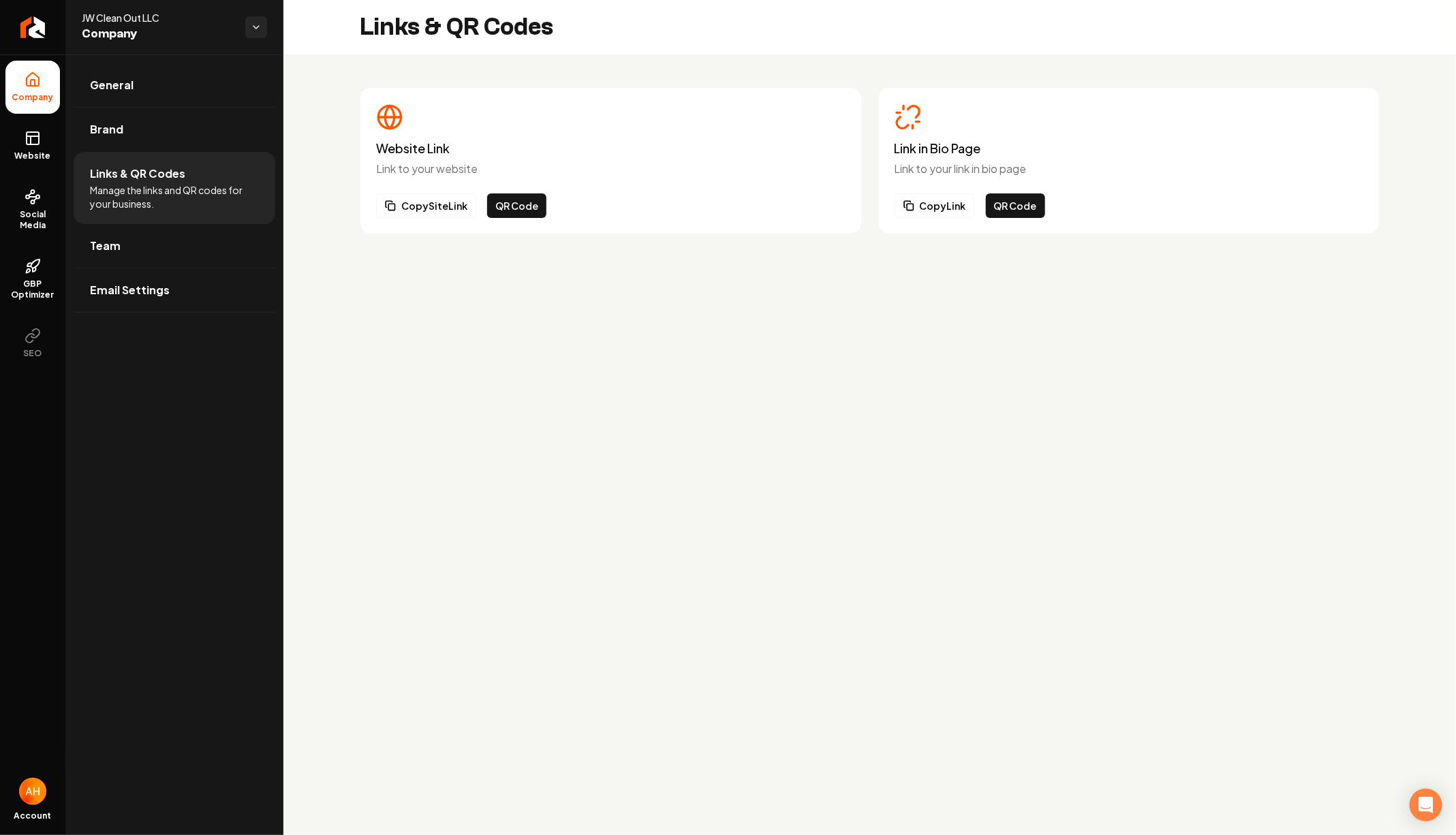
click at [314, 129] on div "Website Link Link to your website Copy Site Link QR Code Link in Bio Page Link …" at bounding box center [869, 160] width 1172 height 212
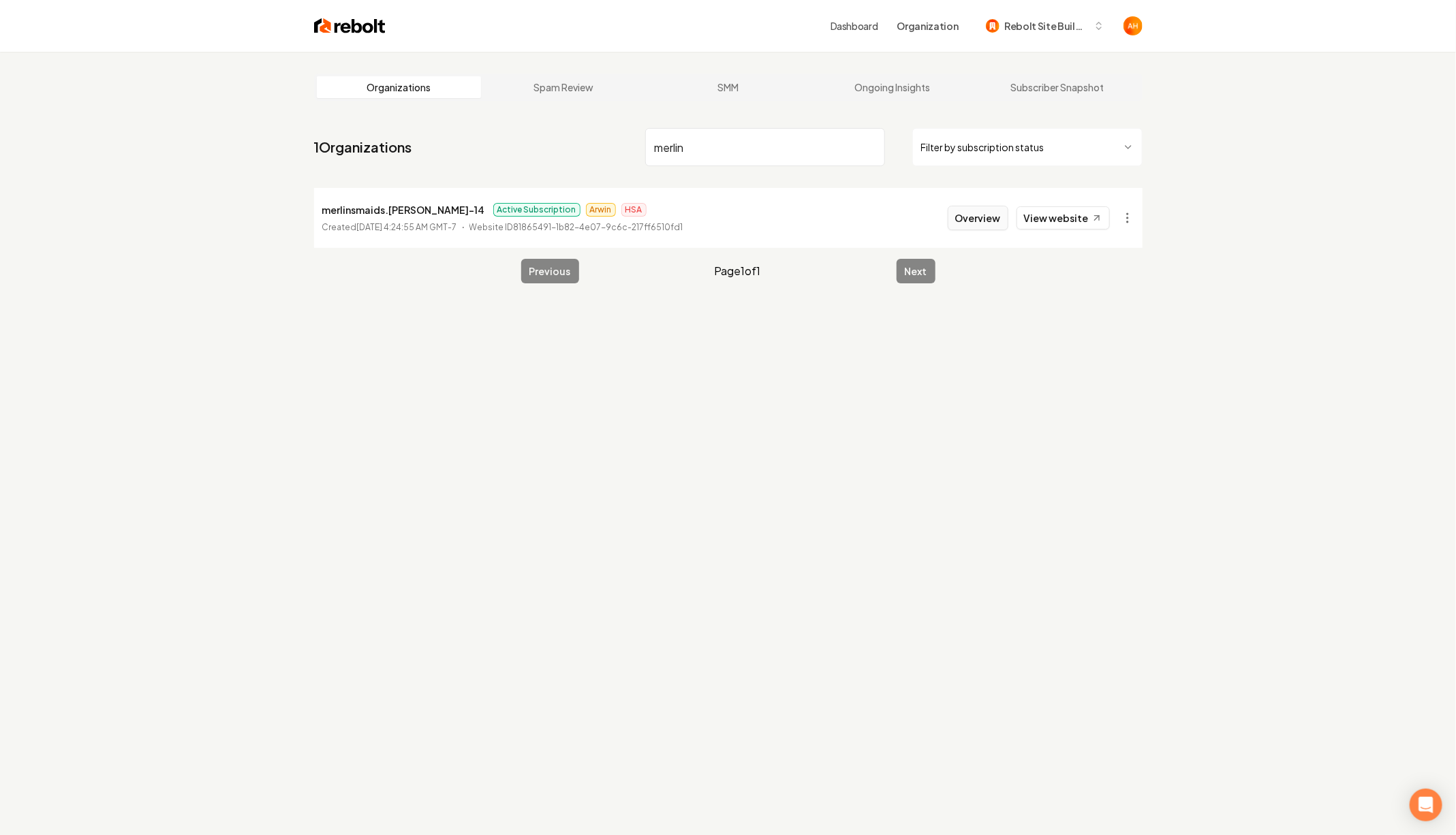
type input "merlin"
click at [971, 221] on button "Overview" at bounding box center [978, 217] width 61 height 25
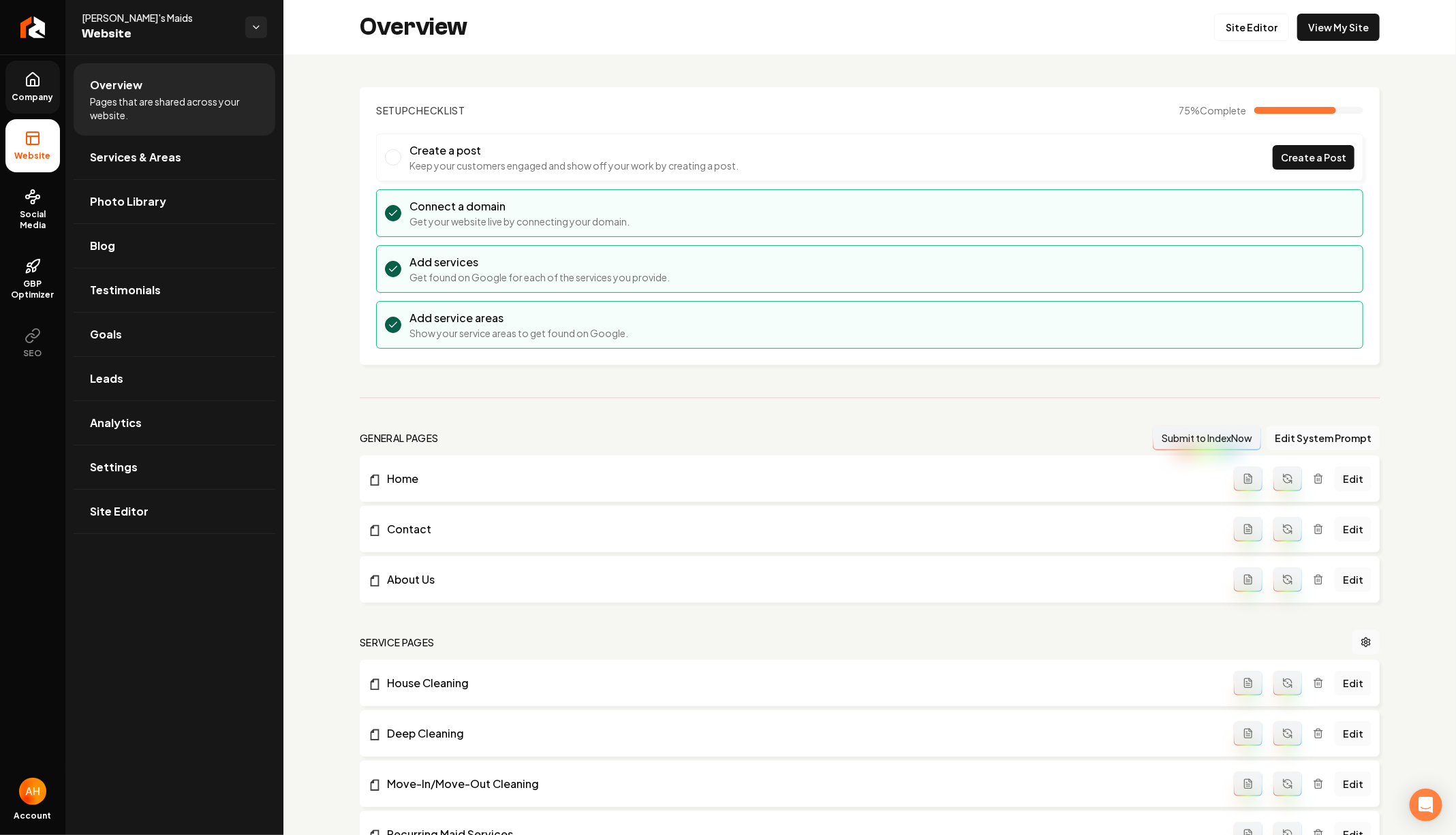
click at [43, 93] on span "Company" at bounding box center [33, 97] width 52 height 11
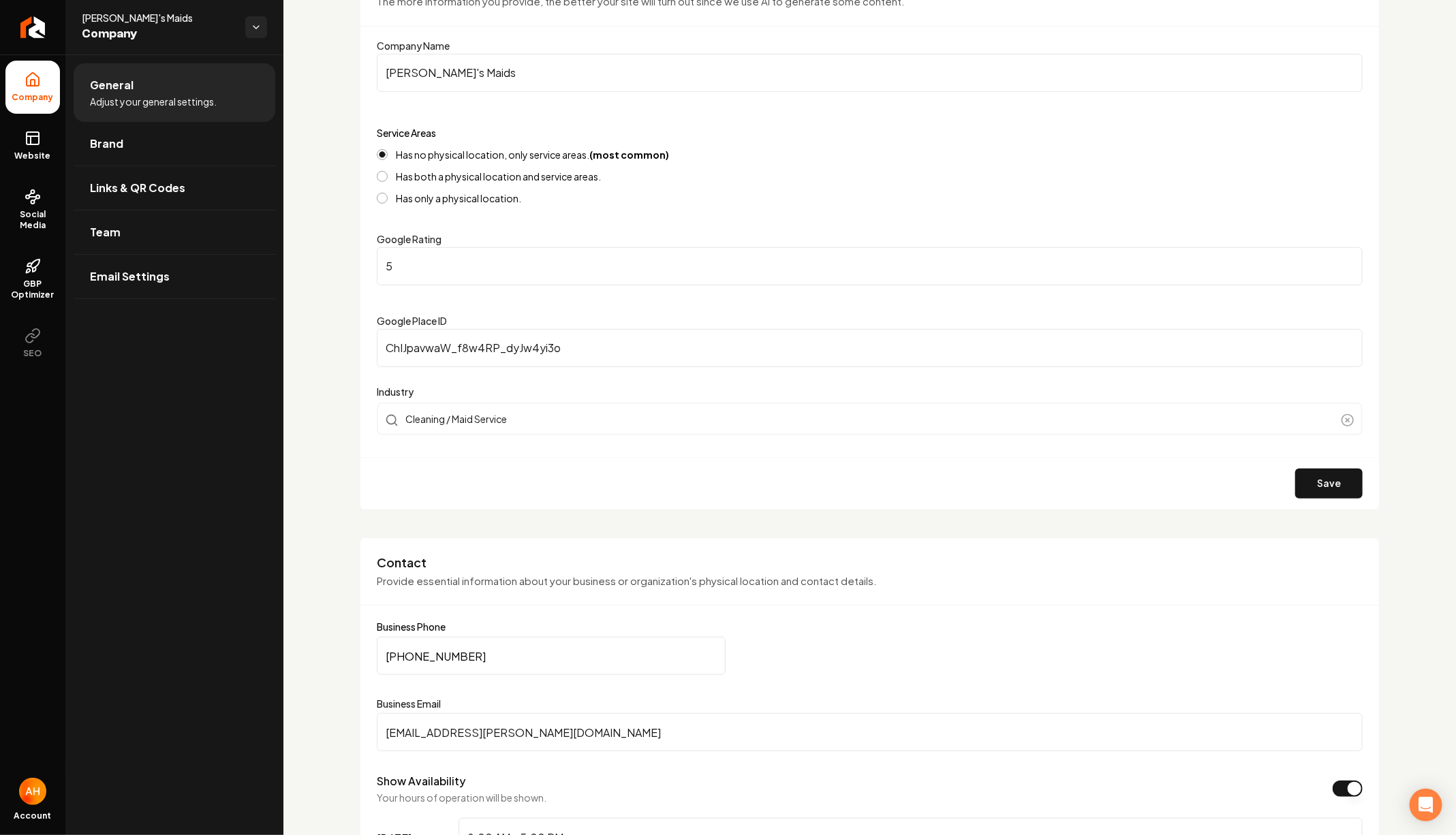
scroll to position [177, 0]
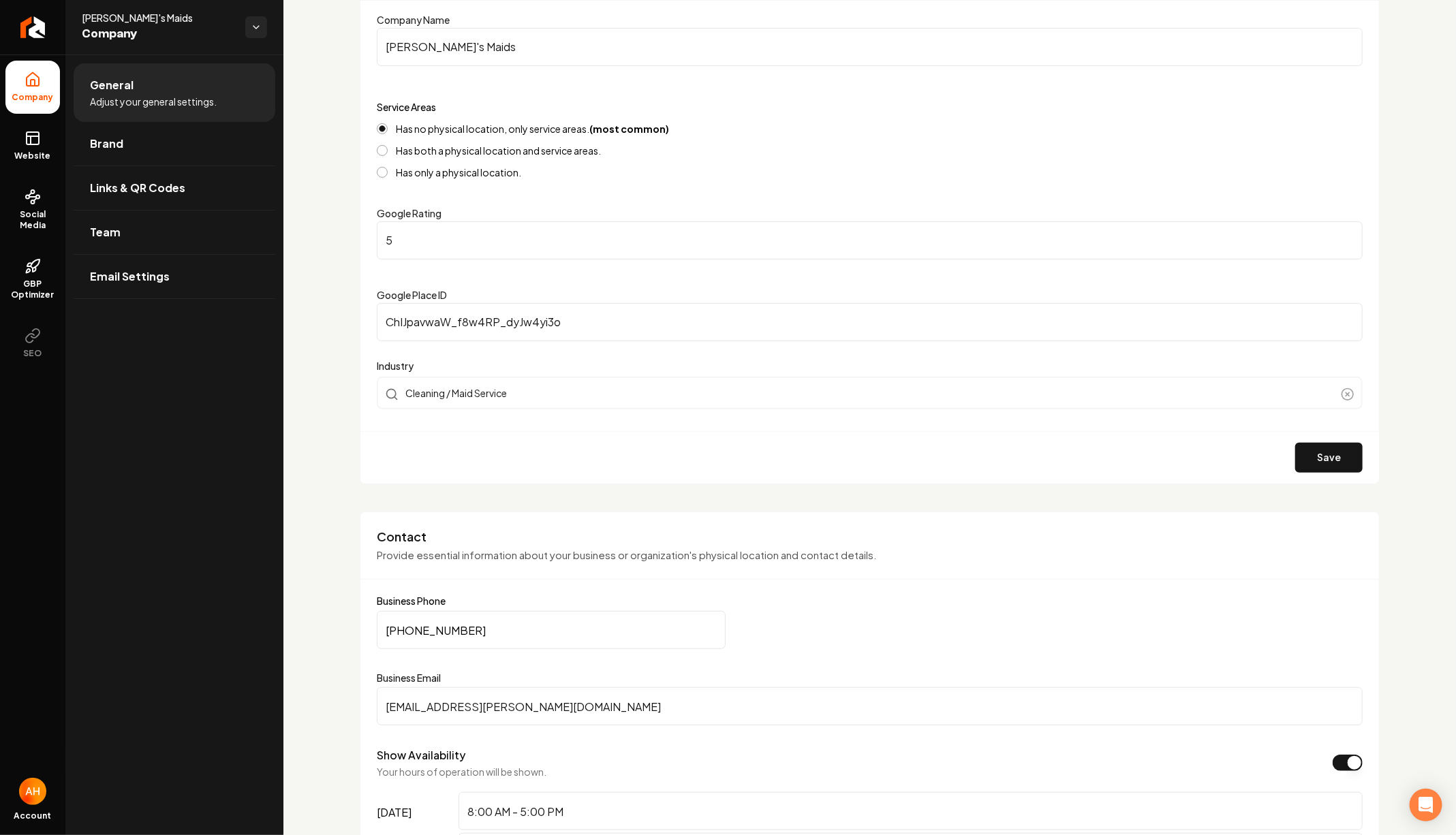
click at [532, 642] on input "[PHONE_NUMBER]" at bounding box center [551, 630] width 349 height 38
paste input "908-8257"
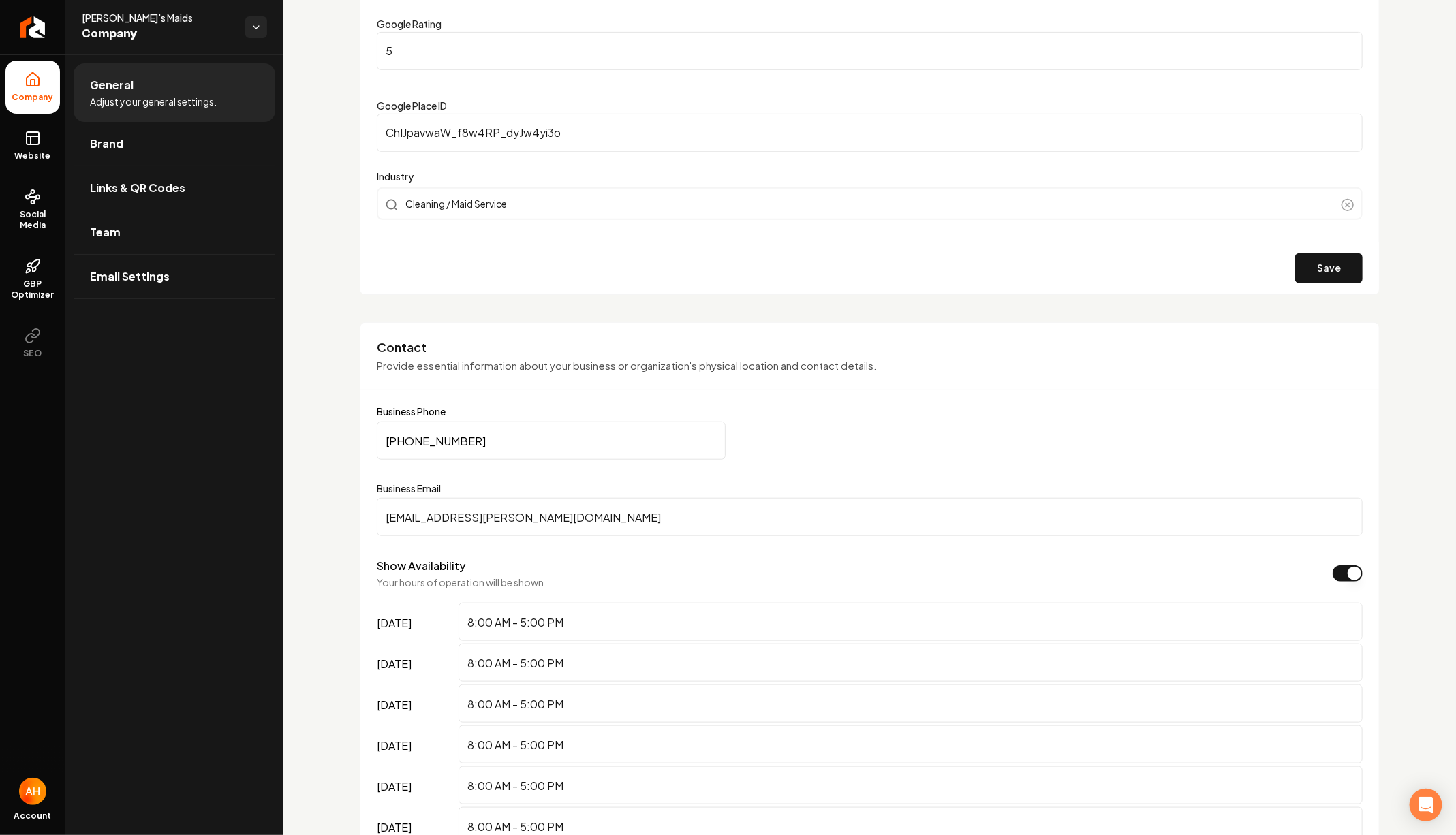
scroll to position [1034, 0]
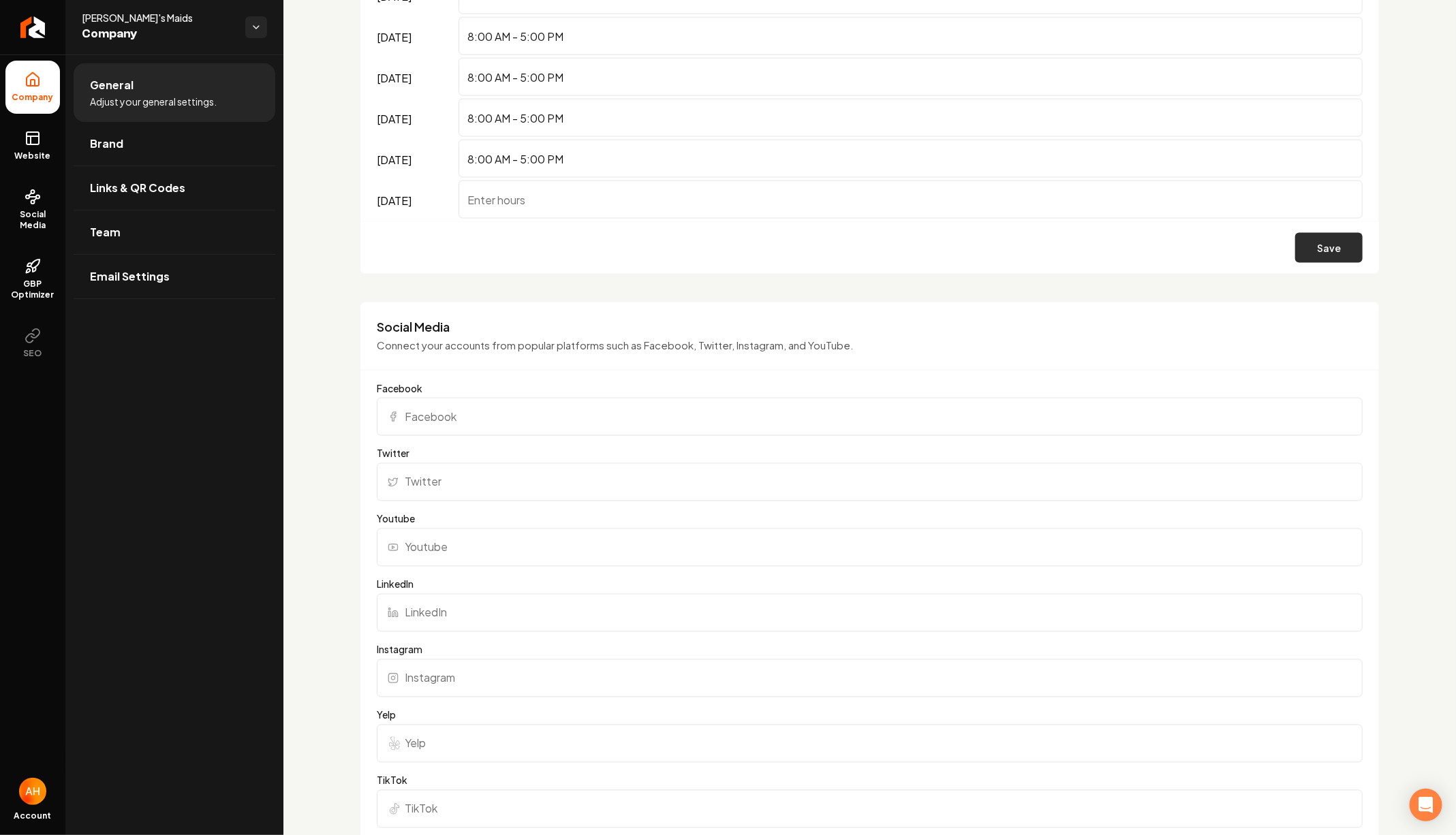
type input "[PHONE_NUMBER]"
click at [1336, 251] on button "Save" at bounding box center [1329, 248] width 68 height 30
click at [19, 150] on span "Website" at bounding box center [33, 155] width 47 height 11
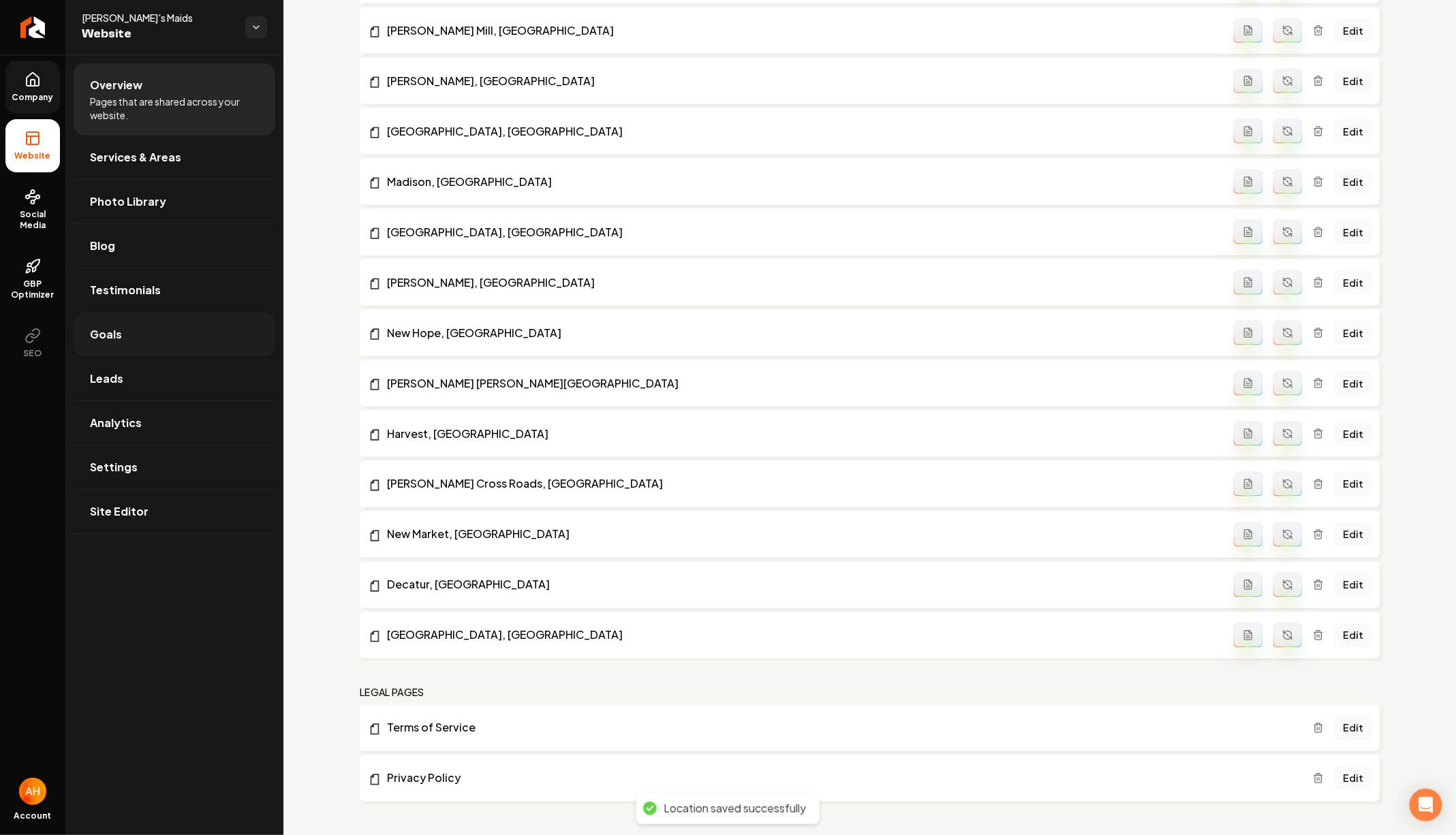
click at [138, 336] on link "Goals" at bounding box center [174, 335] width 202 height 44
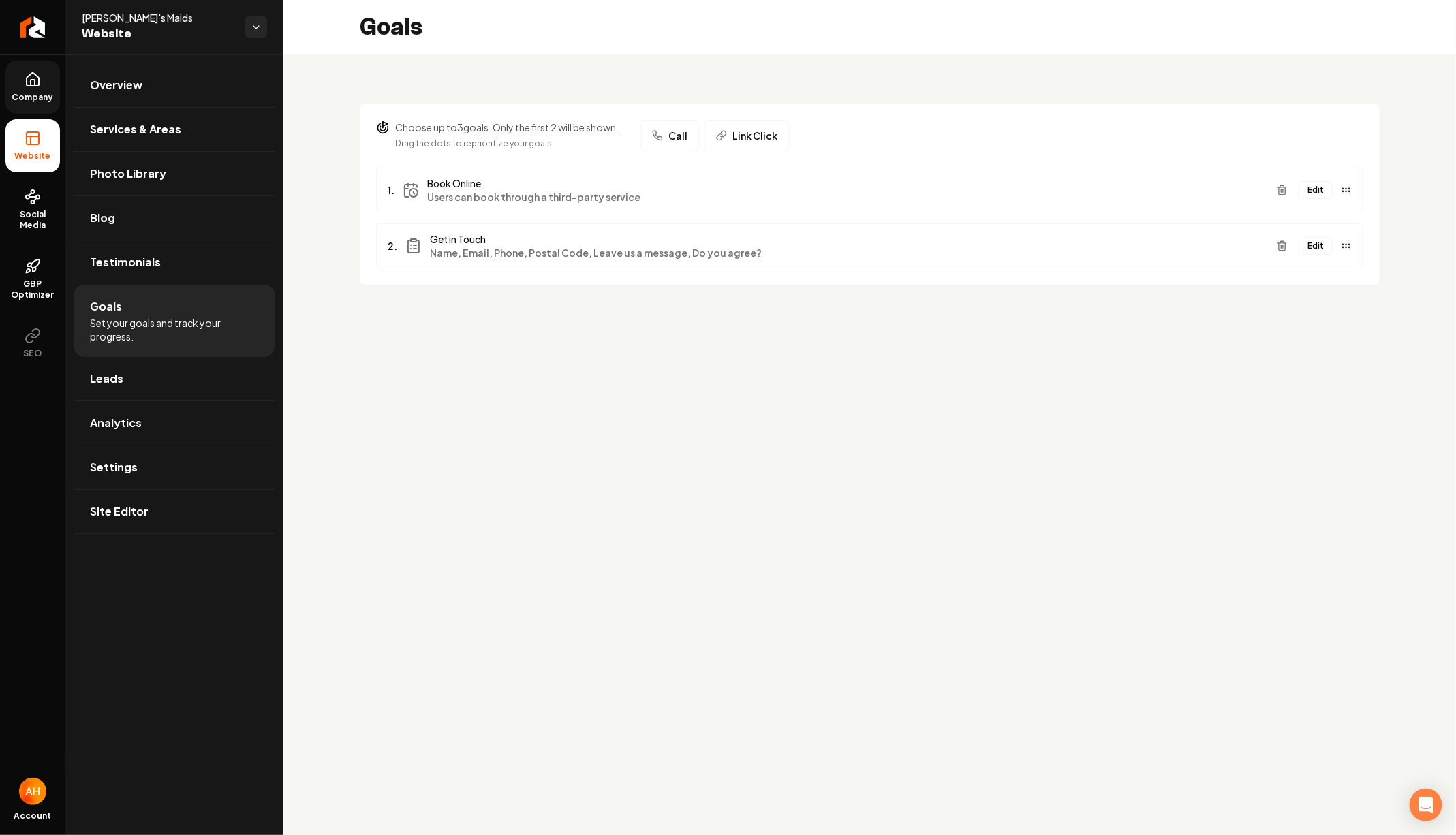
click at [1315, 244] on button "Edit" at bounding box center [1315, 246] width 34 height 18
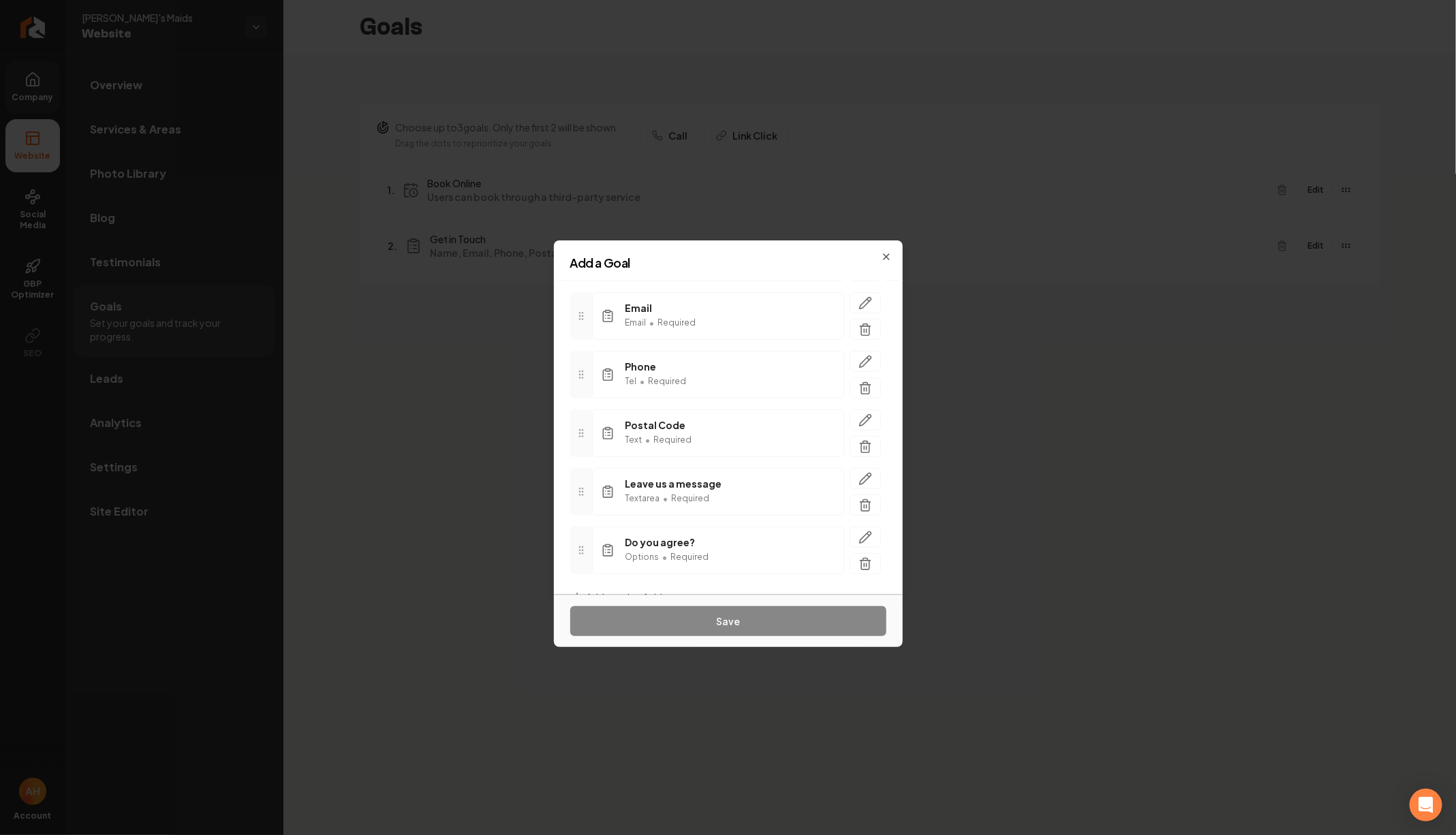
scroll to position [178, 0]
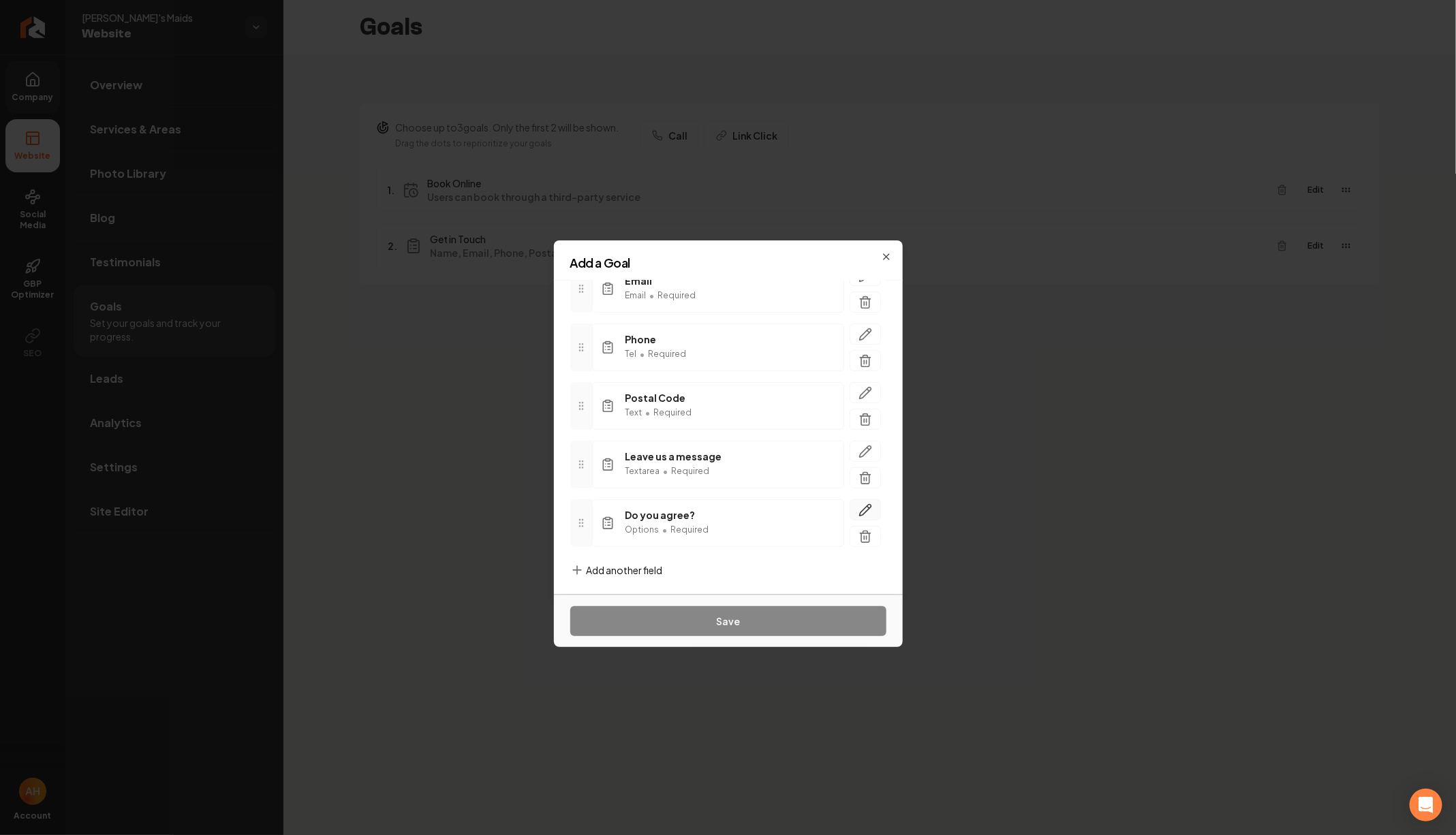
click at [865, 504] on icon "button" at bounding box center [865, 510] width 11 height 11
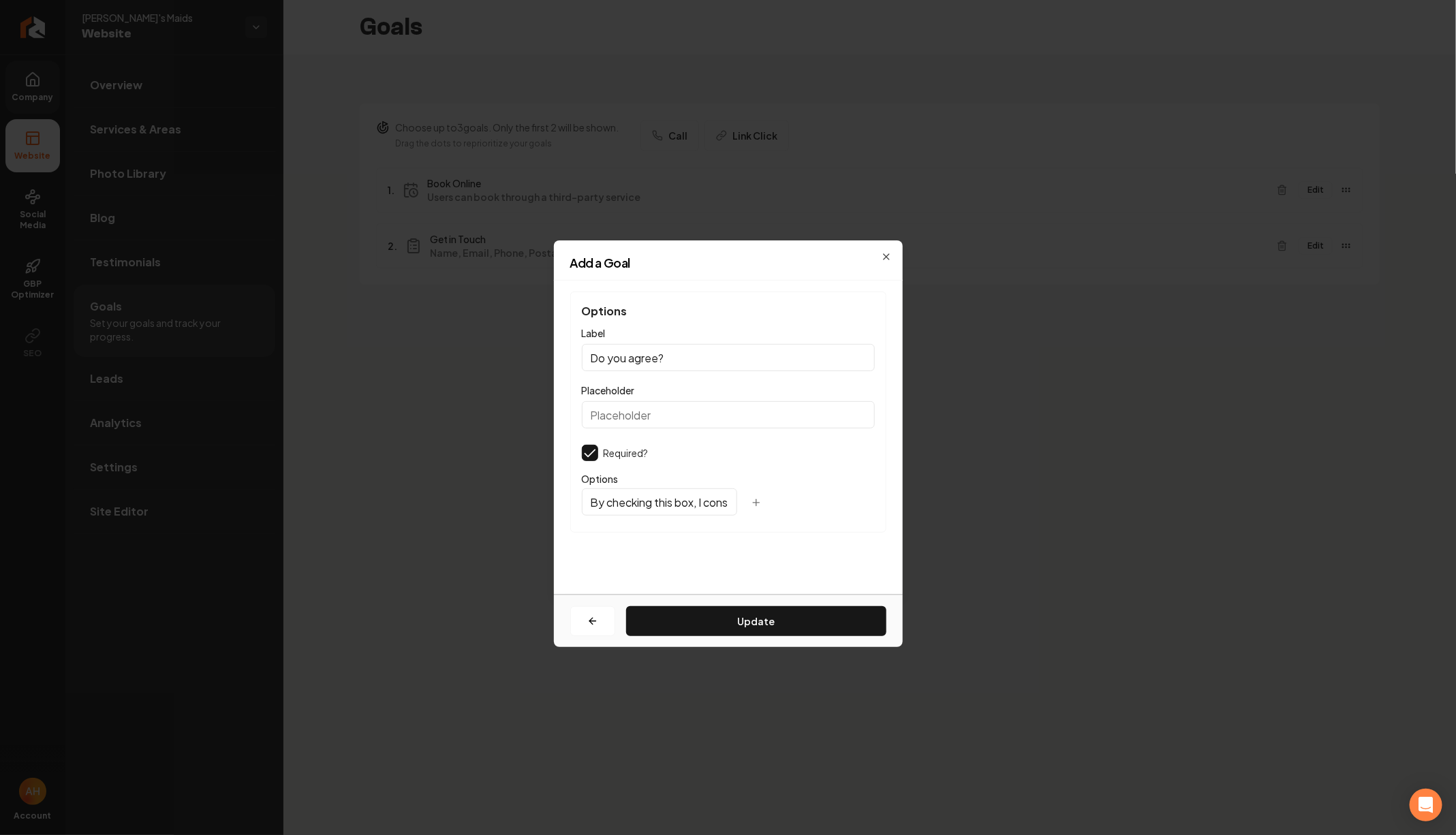
click at [672, 496] on input "By checking this box, I consent to receive text messages related to marketing f…" at bounding box center [660, 502] width 155 height 28
paste input "[PHONE_NUMBER]"
click at [613, 500] on input "By checking this box, I consent to receive text messages related to marketing f…" at bounding box center [660, 502] width 155 height 28
click at [697, 507] on input "By checking this box, I consent to receive text messages related to marketing f…" at bounding box center [660, 502] width 155 height 28
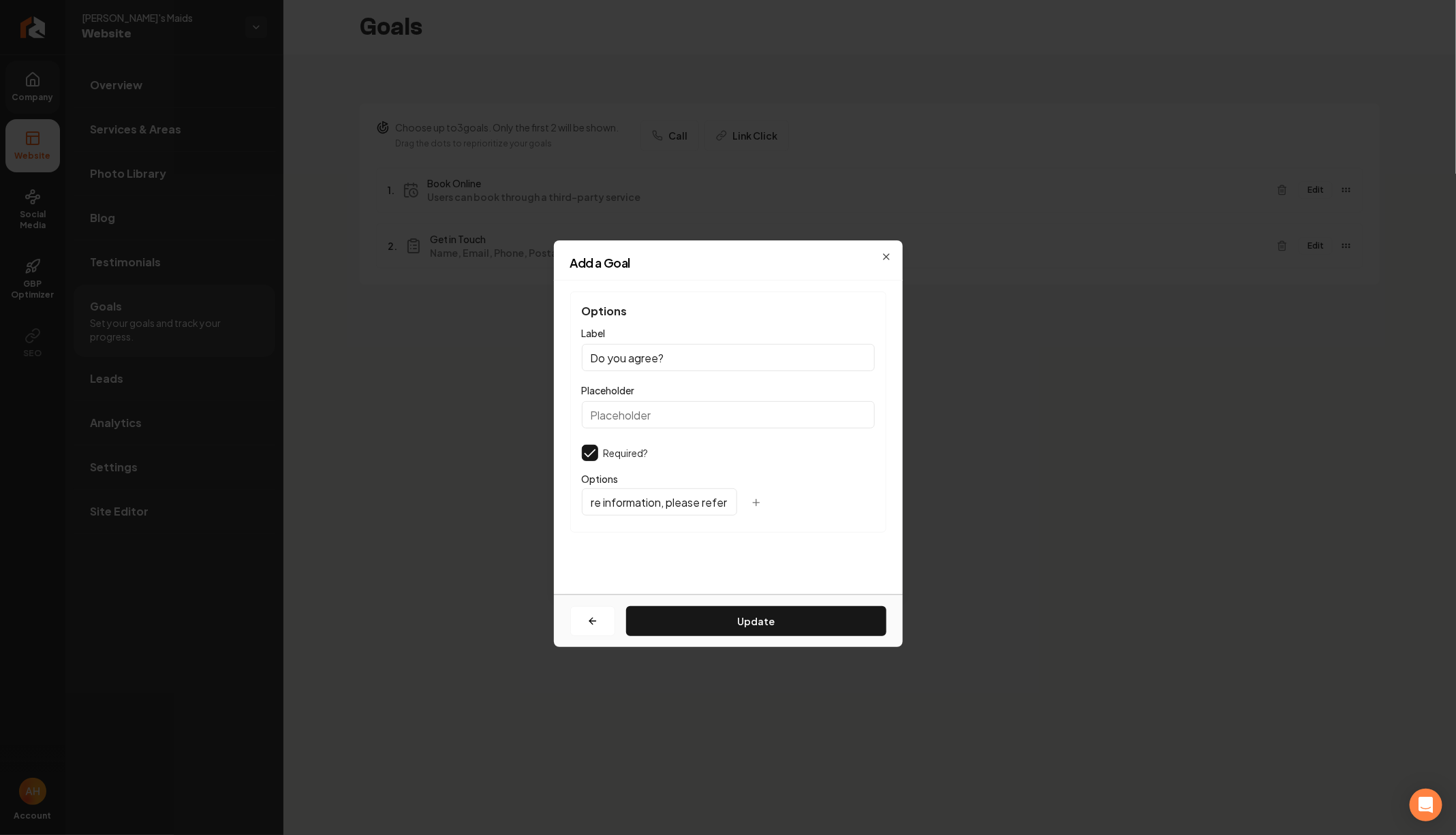
scroll to position [0, 1388]
type input "By checking this box, I consent to receive text messages related to marketing f…"
click at [674, 627] on button "Update" at bounding box center [756, 621] width 261 height 30
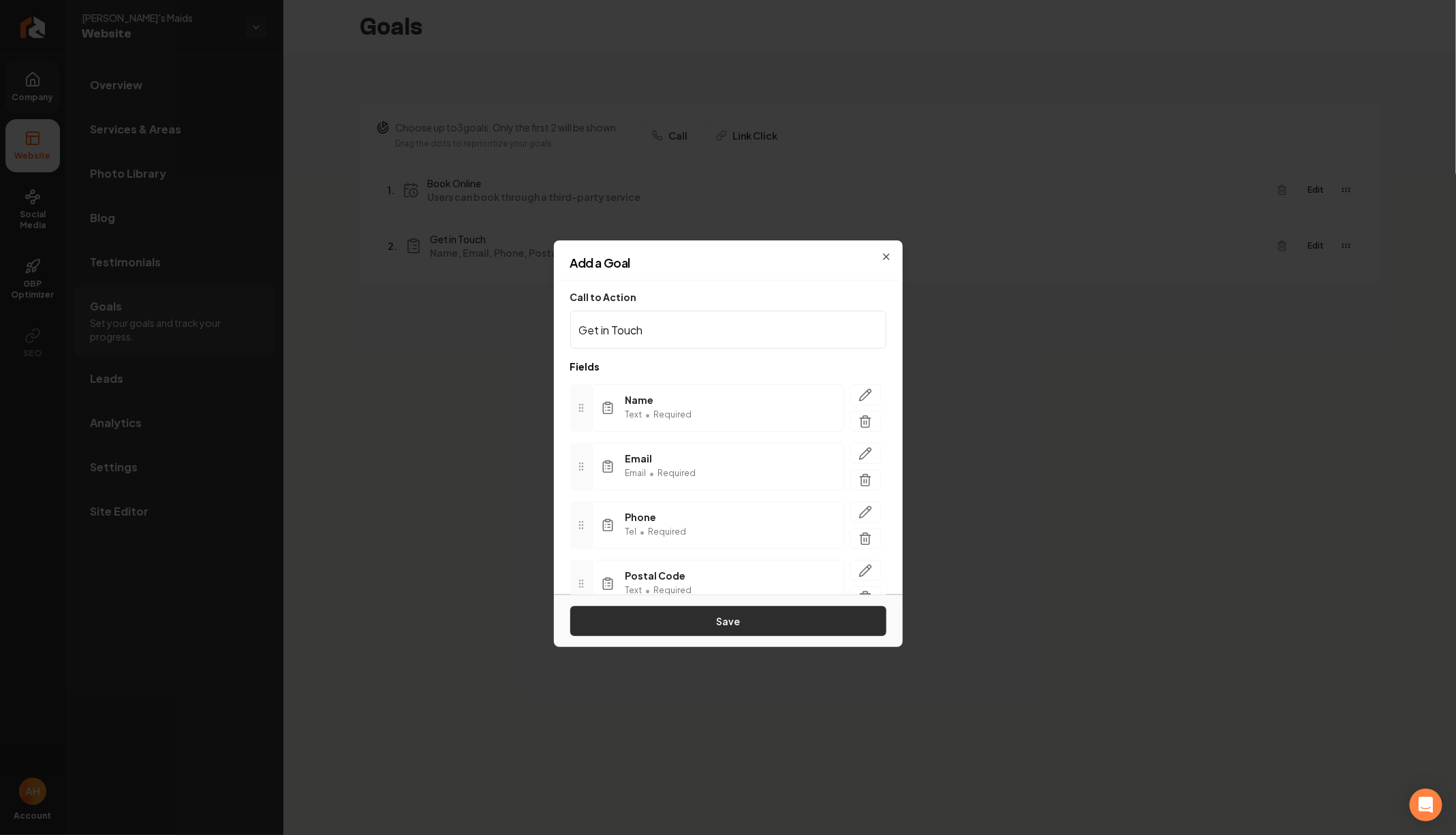
click at [675, 618] on button "Save" at bounding box center [729, 621] width 316 height 30
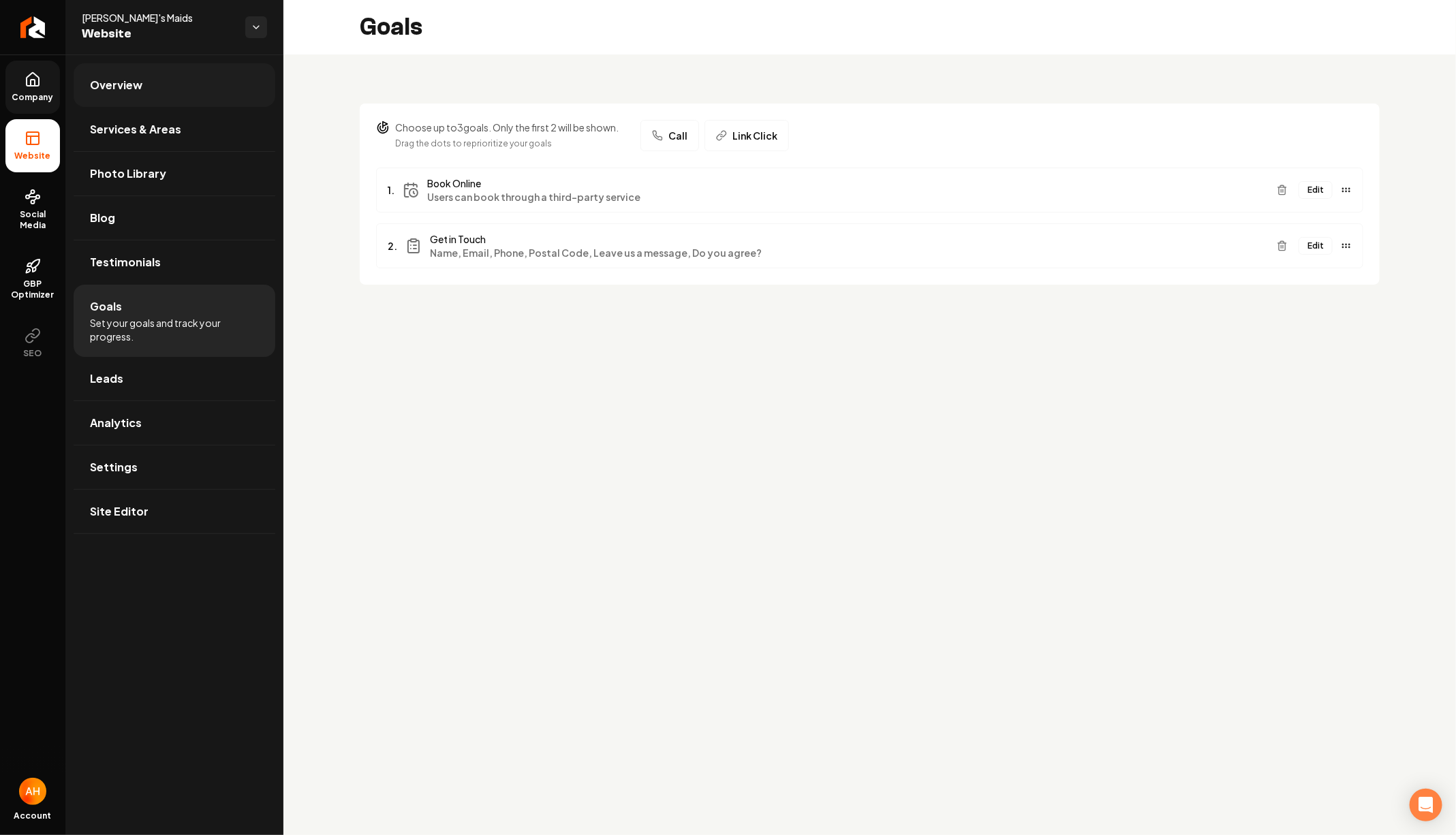
click at [135, 101] on link "Overview" at bounding box center [174, 85] width 202 height 44
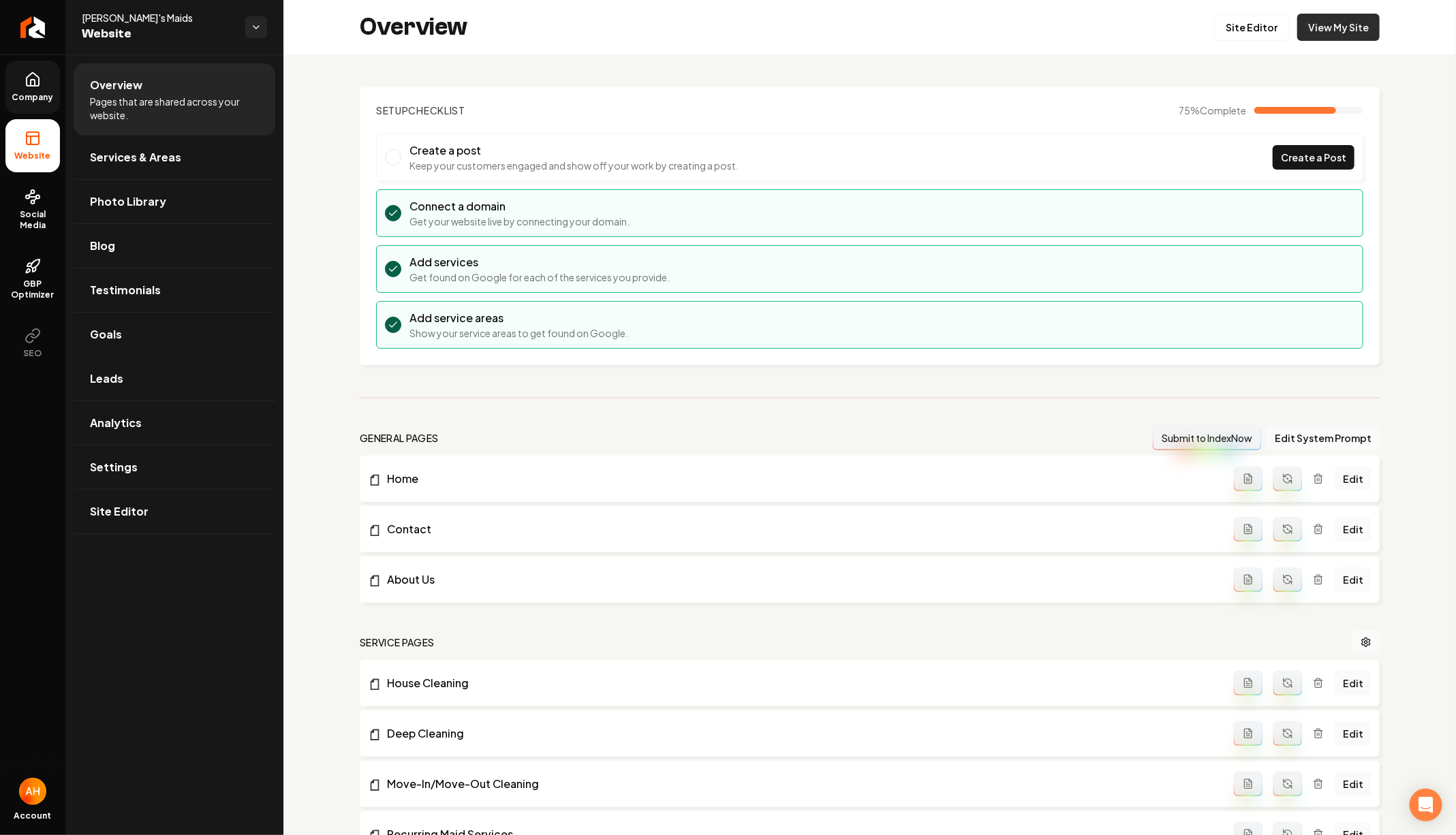
click at [1326, 34] on link "View My Site" at bounding box center [1338, 27] width 83 height 28
click at [1356, 28] on link "View My Site" at bounding box center [1338, 27] width 83 height 28
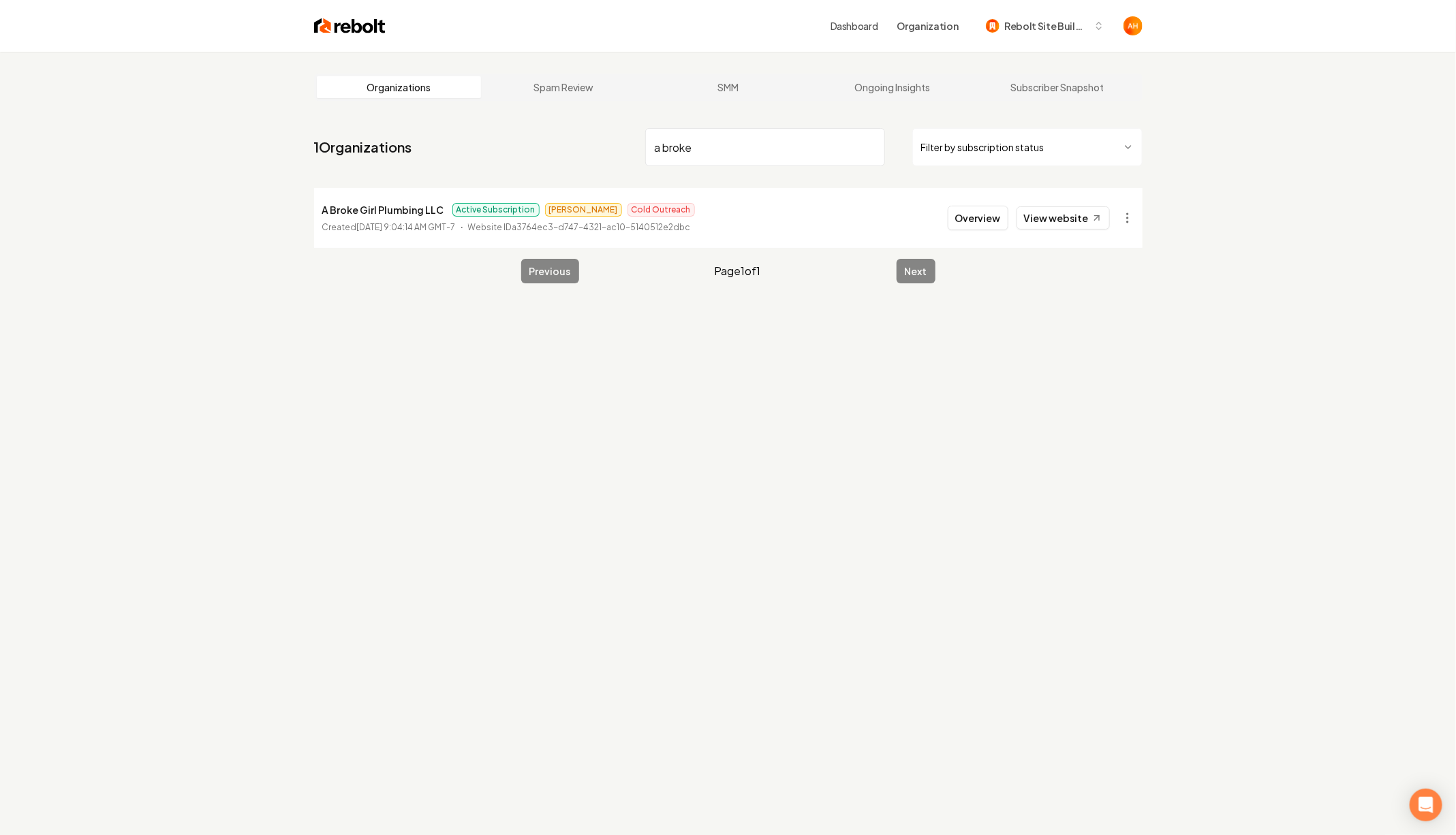
type input "a broke"
click at [990, 231] on li "A Broke Girl Plumbing LLC Active Subscription Omar Cold Outreach Created [DATE]…" at bounding box center [728, 217] width 828 height 60
click at [989, 216] on button "Overview" at bounding box center [978, 217] width 61 height 25
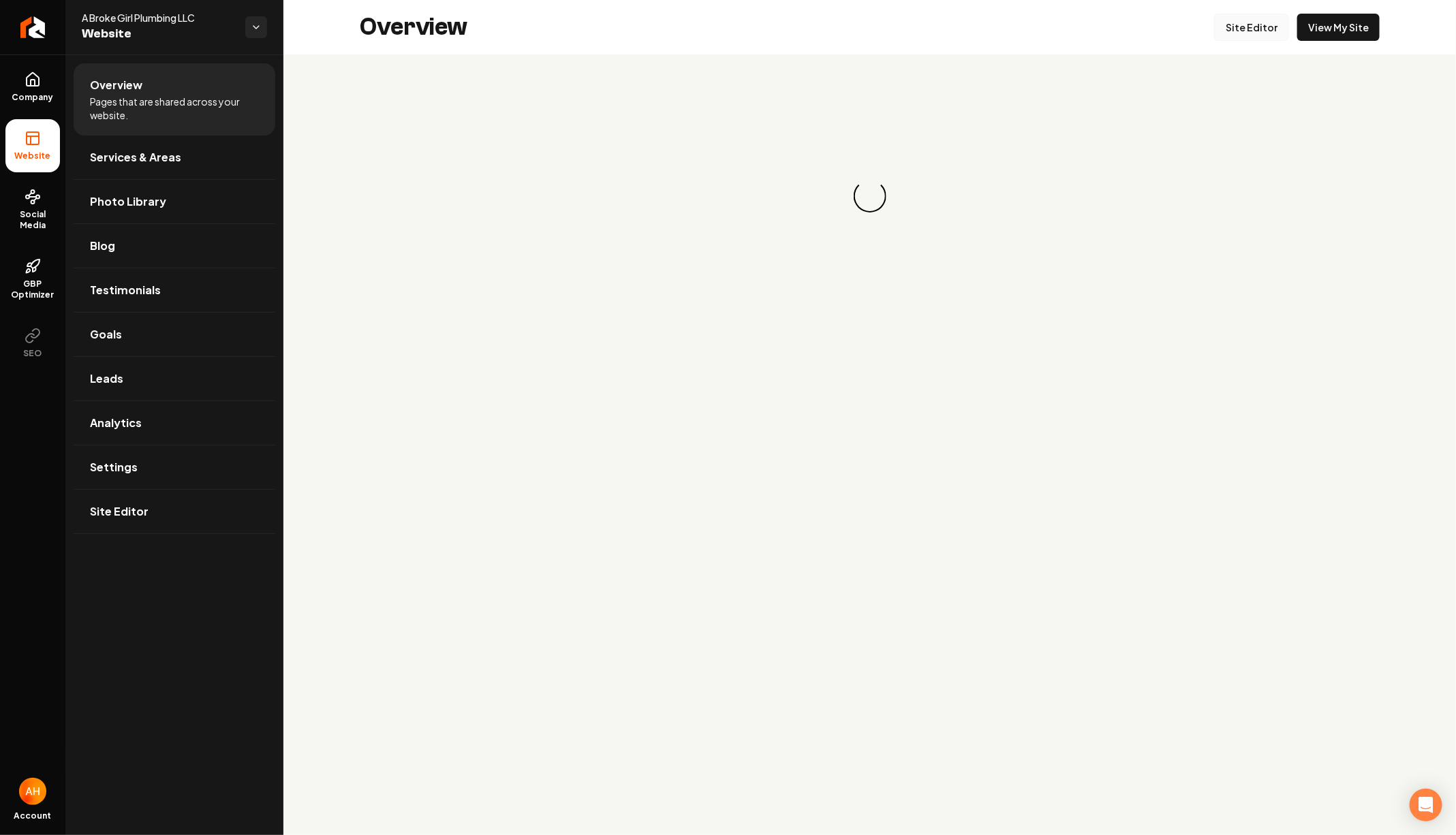
click at [1263, 29] on link "Site Editor" at bounding box center [1251, 27] width 75 height 28
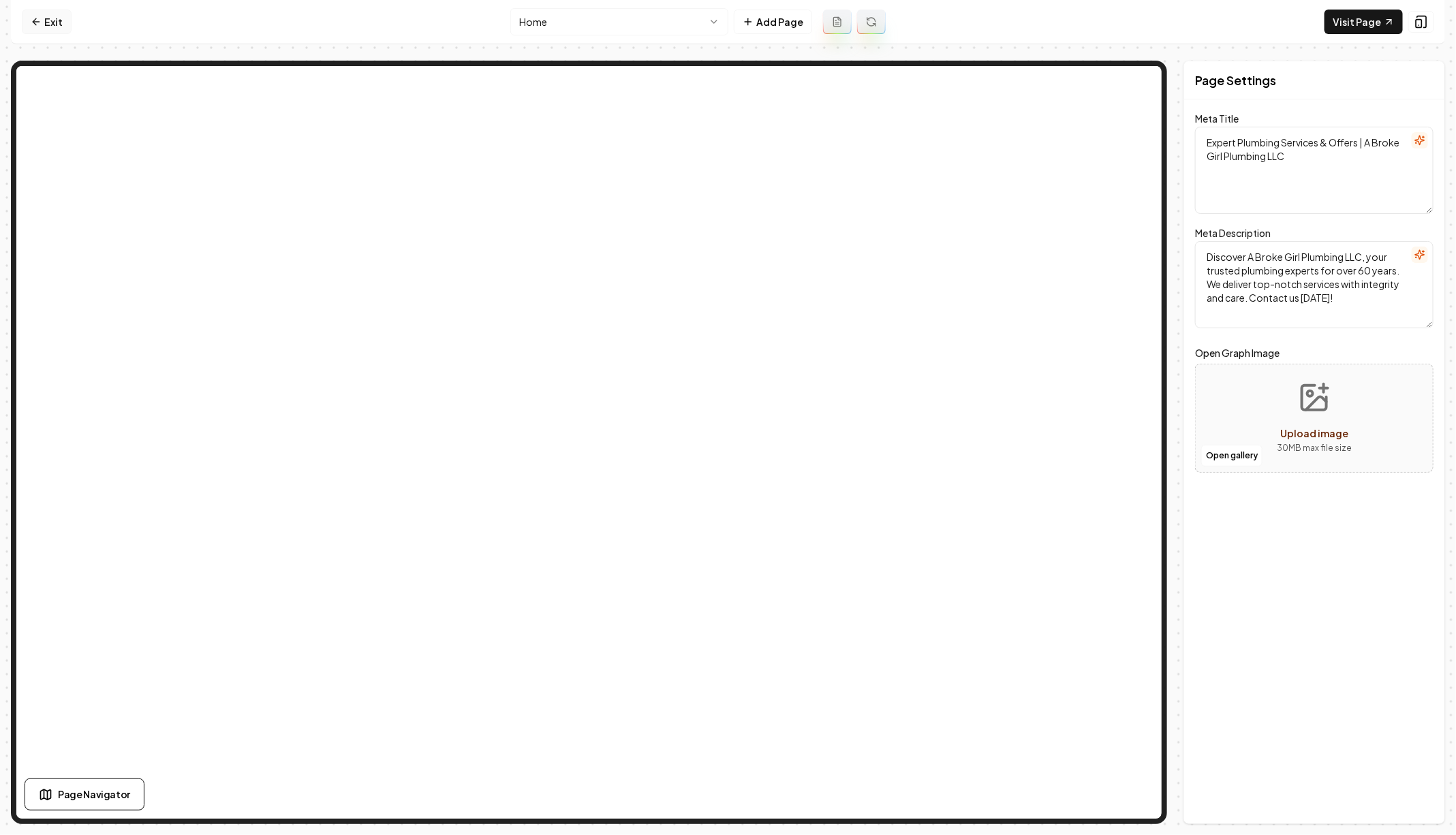
click at [25, 16] on link "Exit" at bounding box center [47, 22] width 49 height 25
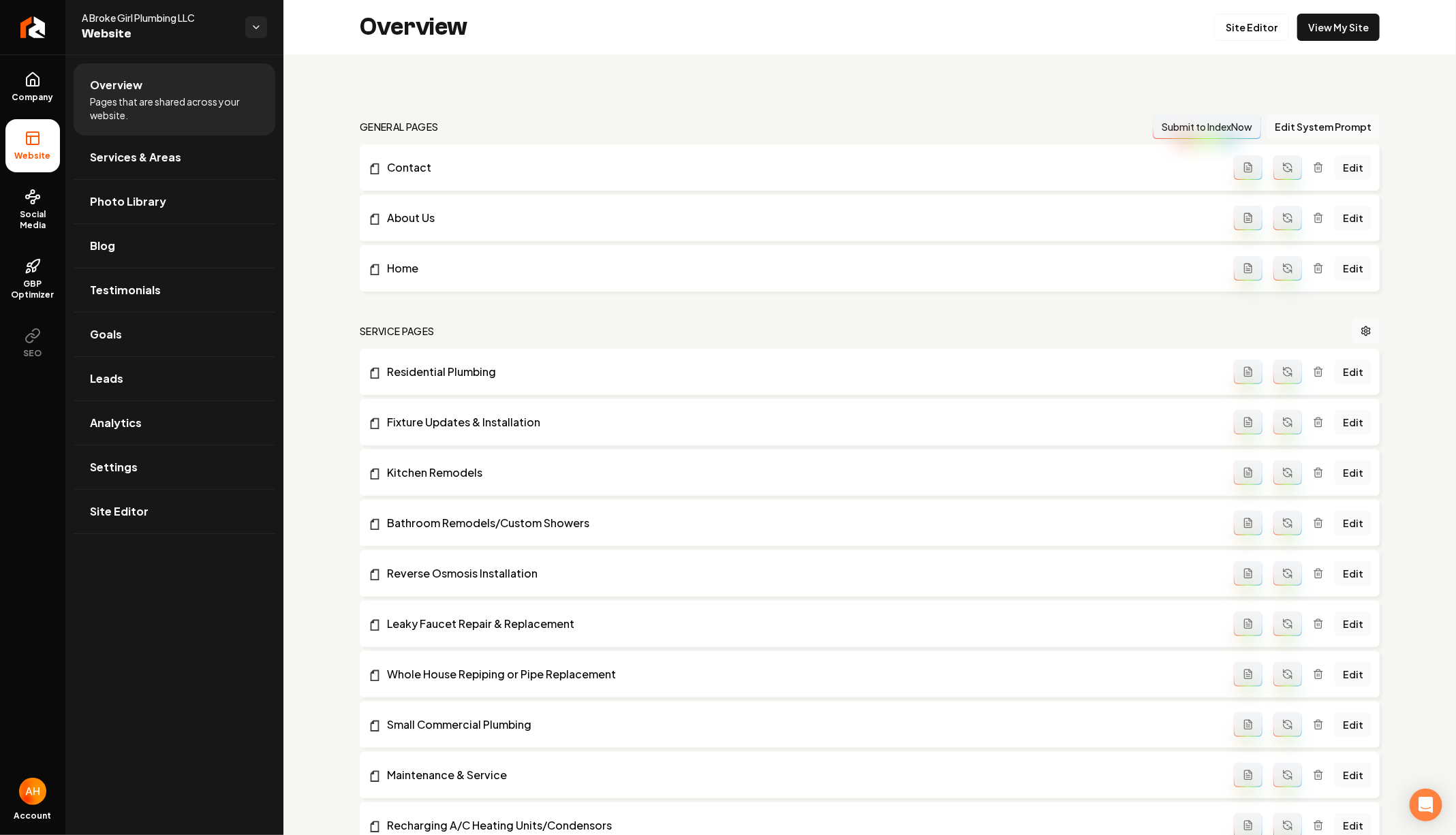
click at [319, 40] on div "Overview Site Editor View My Site" at bounding box center [869, 27] width 1172 height 54
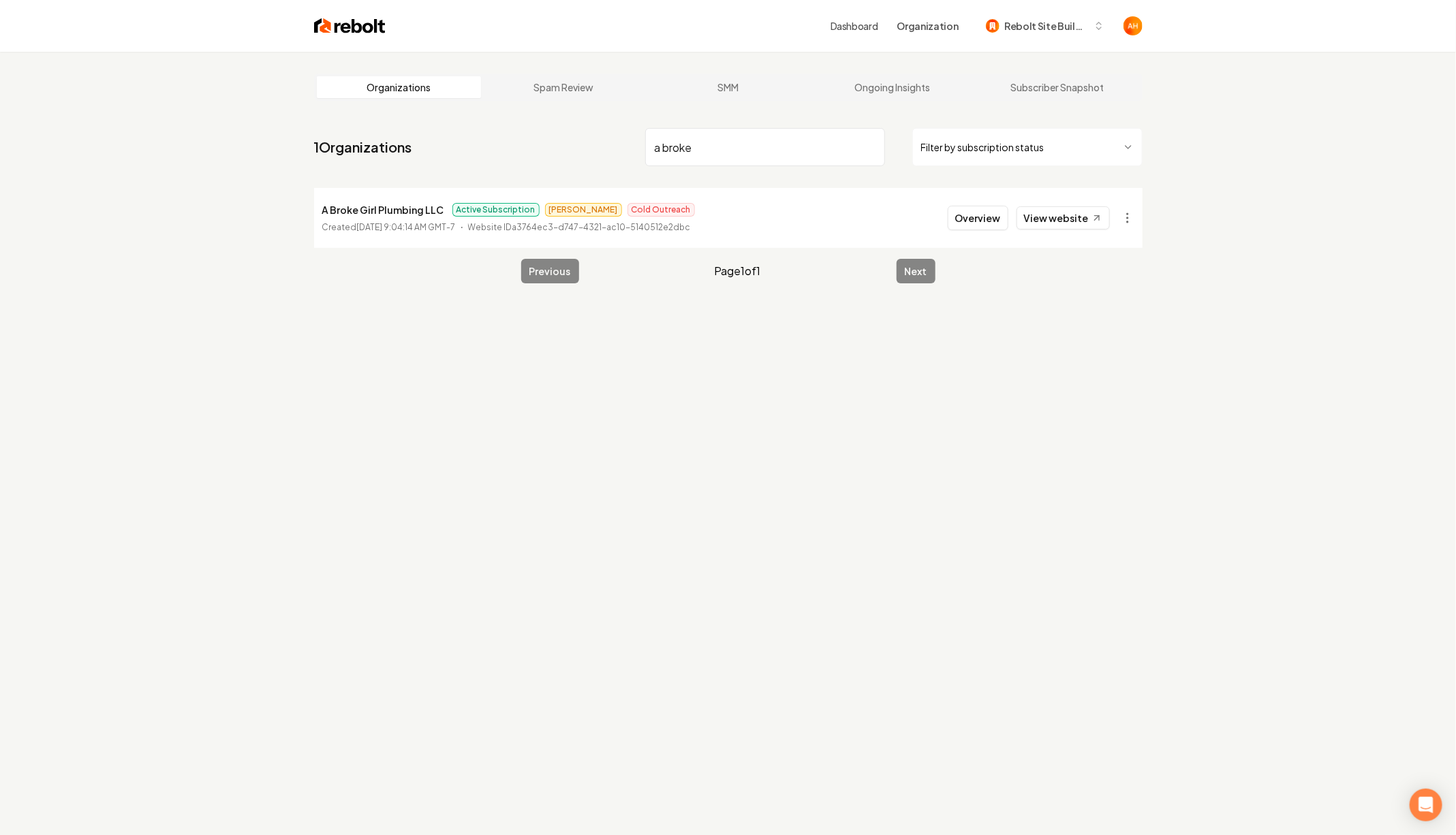
type input "a broke"
click at [374, 209] on p "A Broke Girl Plumbing LLC" at bounding box center [383, 210] width 122 height 16
copy p "A Broke Girl Plumbing LLC"
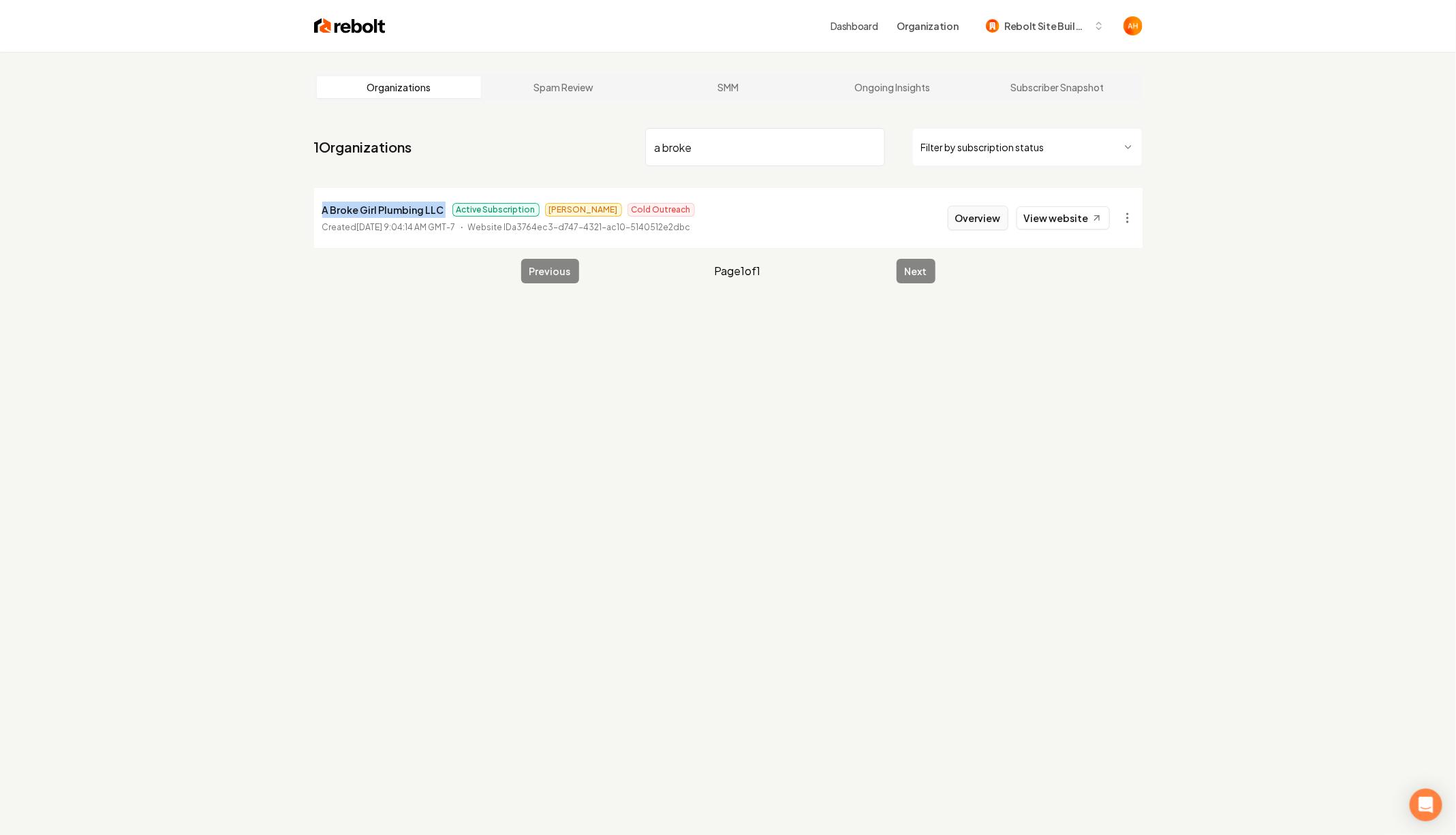
click at [965, 226] on button "Overview" at bounding box center [978, 217] width 61 height 25
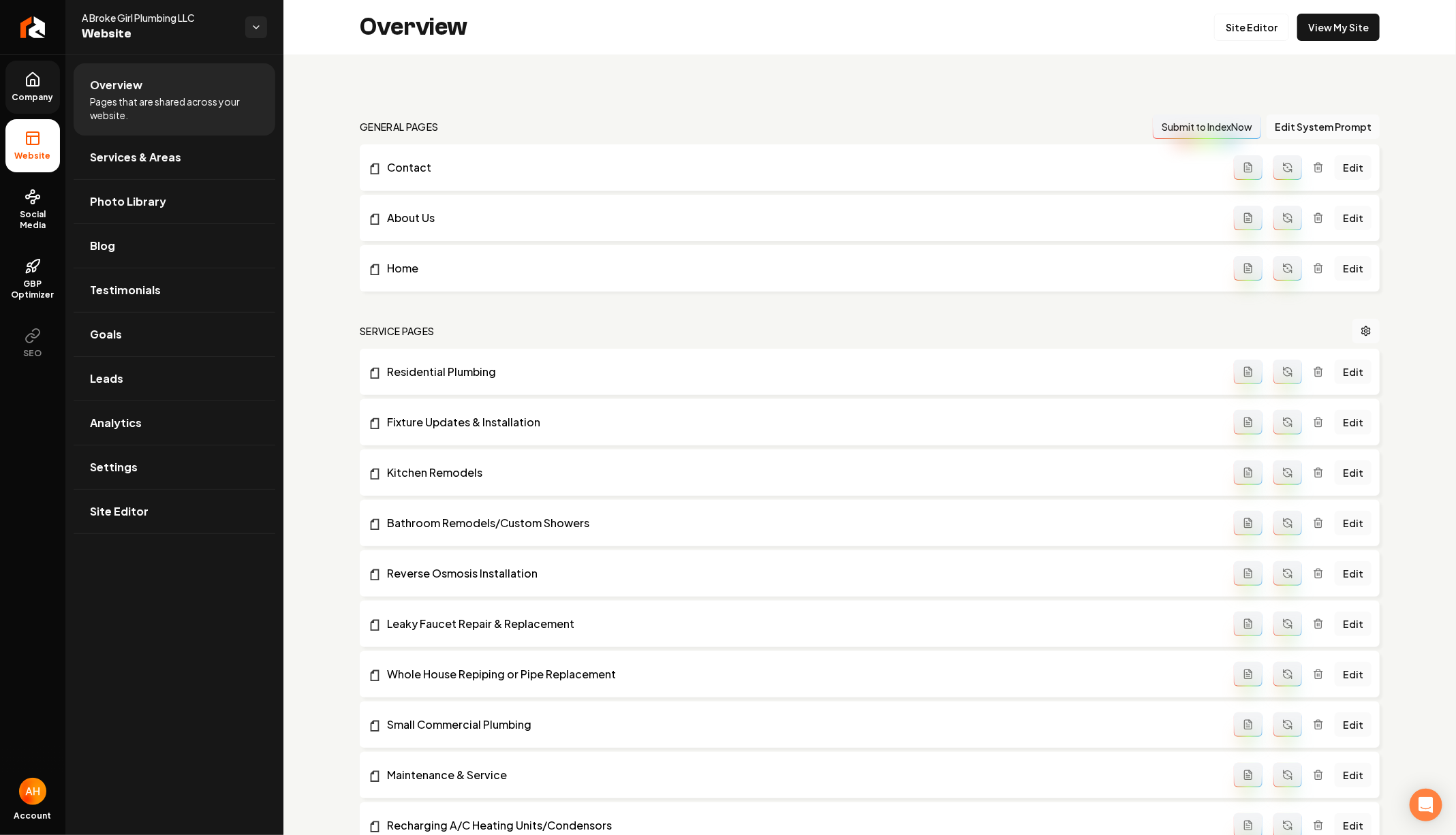
click at [28, 80] on icon at bounding box center [32, 79] width 16 height 16
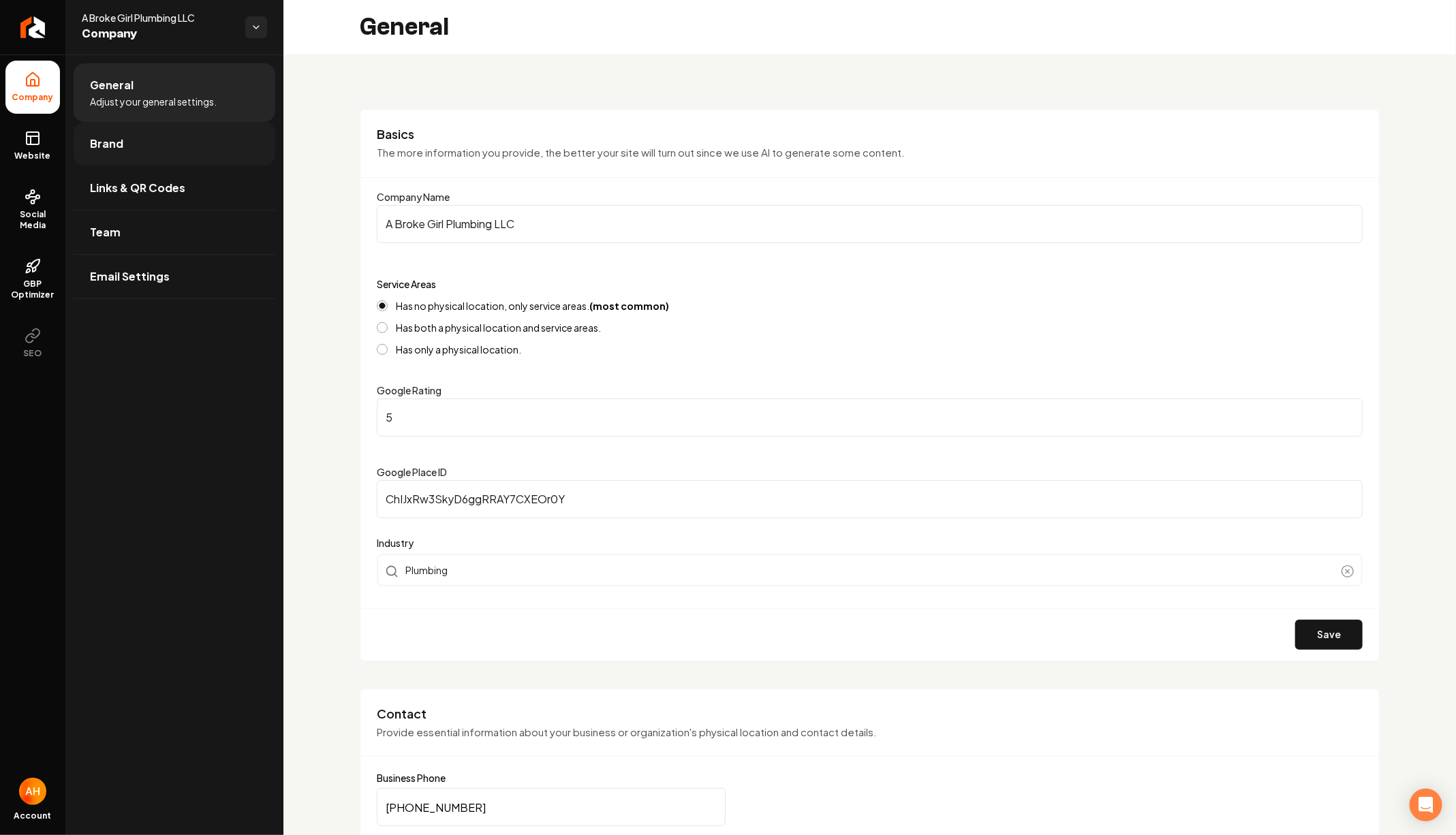
click at [178, 158] on link "Brand" at bounding box center [174, 144] width 202 height 44
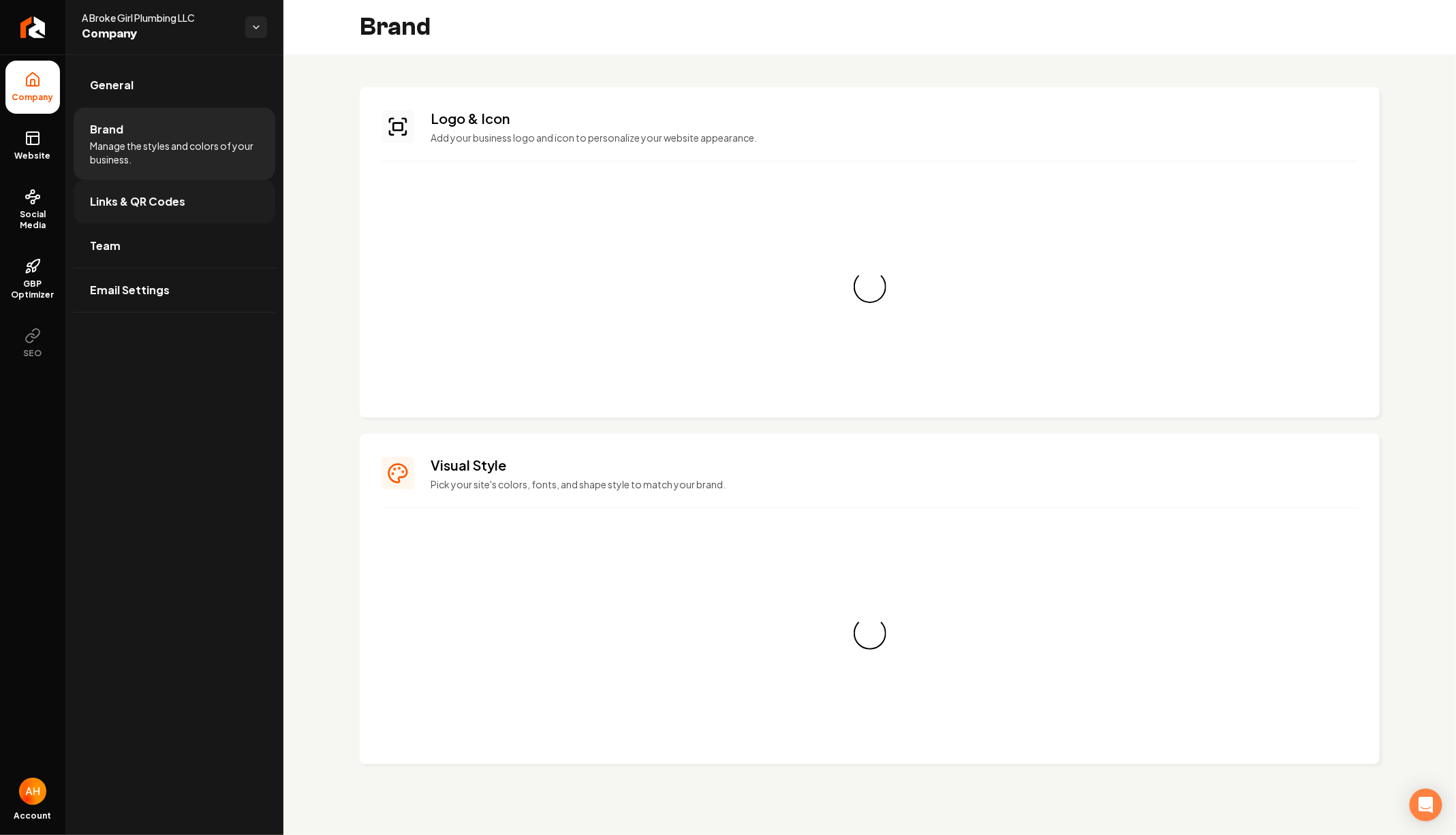
click at [178, 186] on link "Links & QR Codes" at bounding box center [174, 202] width 202 height 44
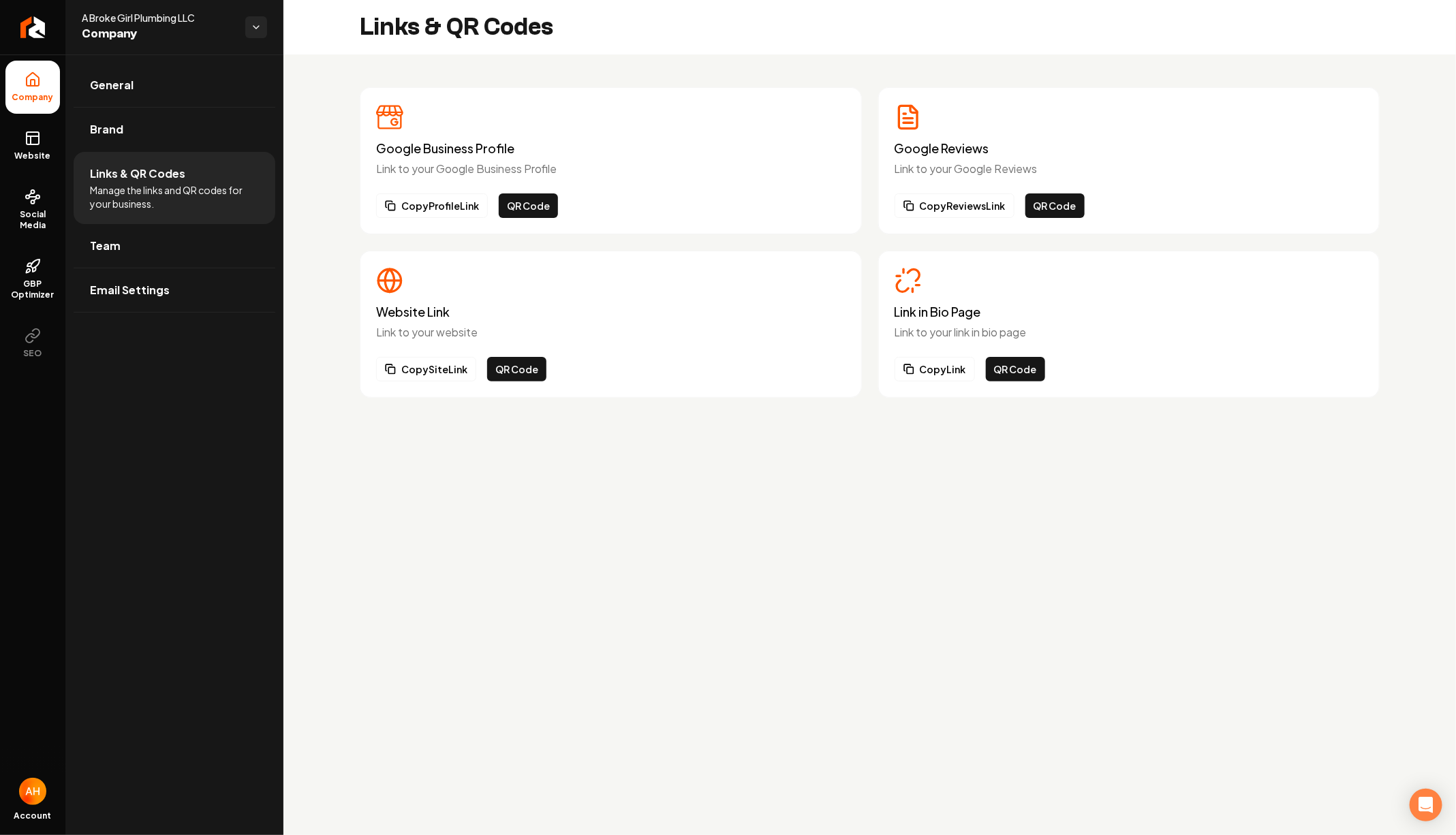
click at [551, 61] on div "Google Business Profile Link to your Google Business Profile Copy Profile Link …" at bounding box center [869, 242] width 1172 height 376
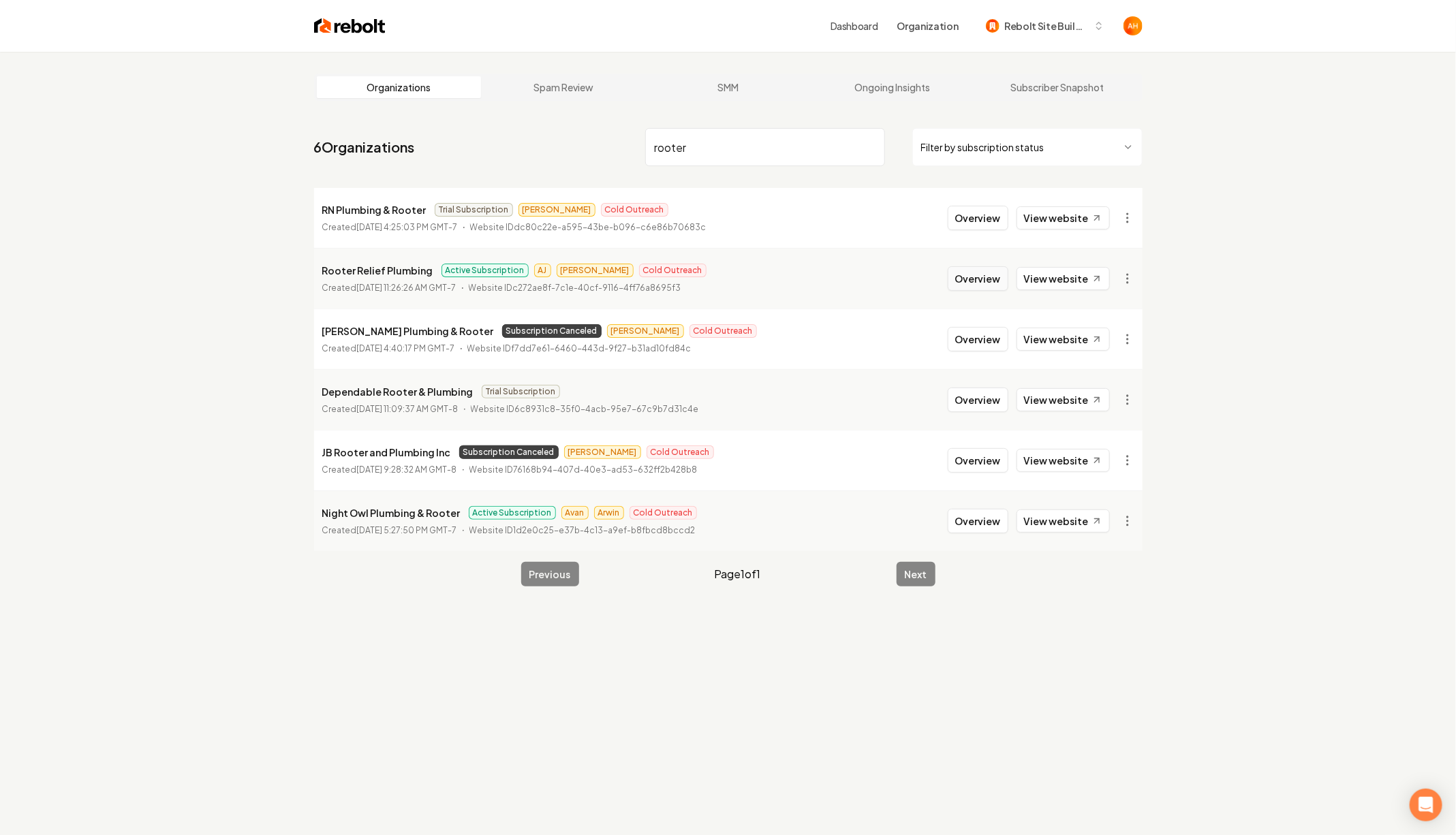
type input "rooter"
click at [966, 275] on button "Overview" at bounding box center [978, 278] width 61 height 25
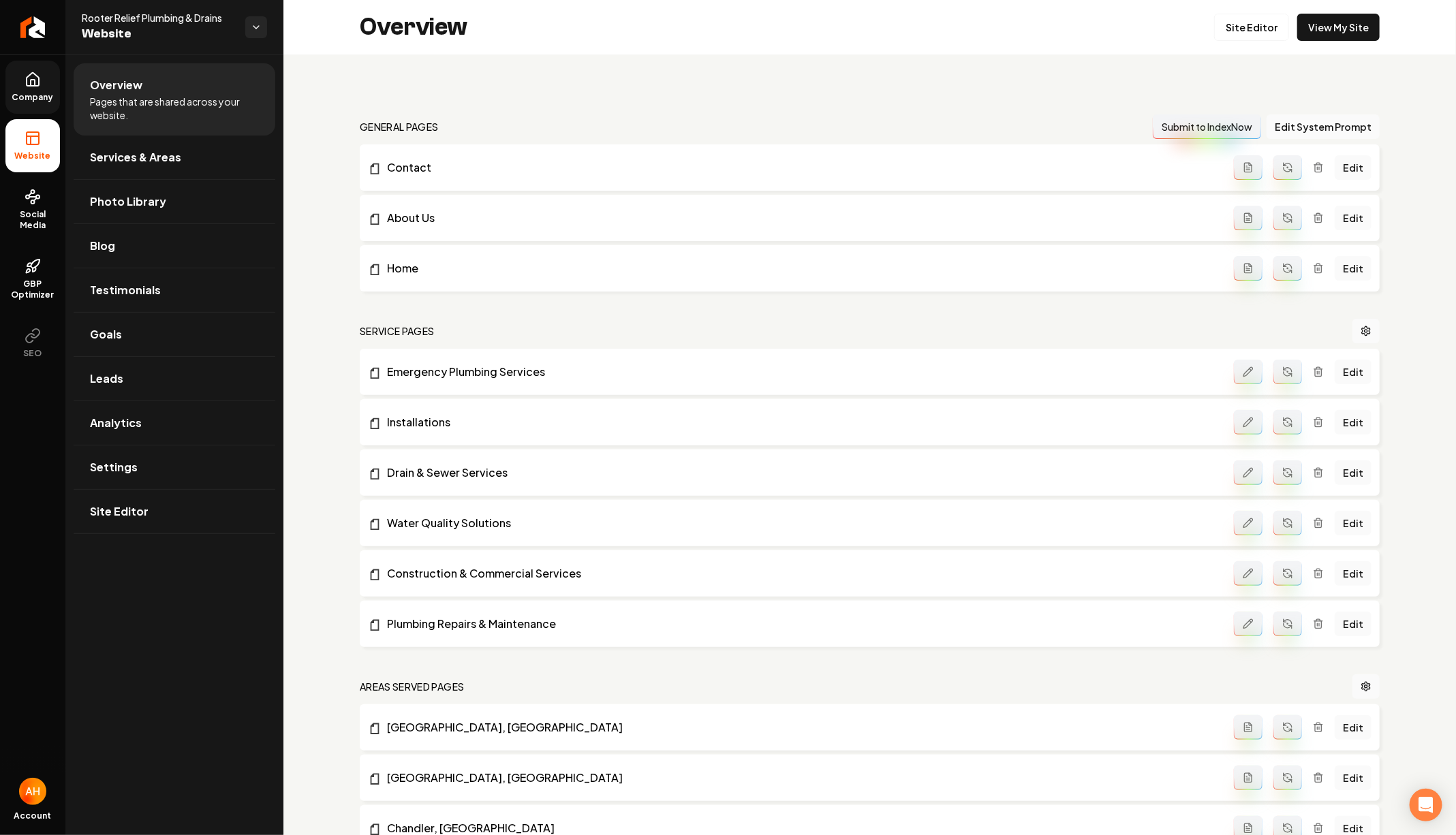
click at [49, 87] on link "Company" at bounding box center [32, 87] width 54 height 53
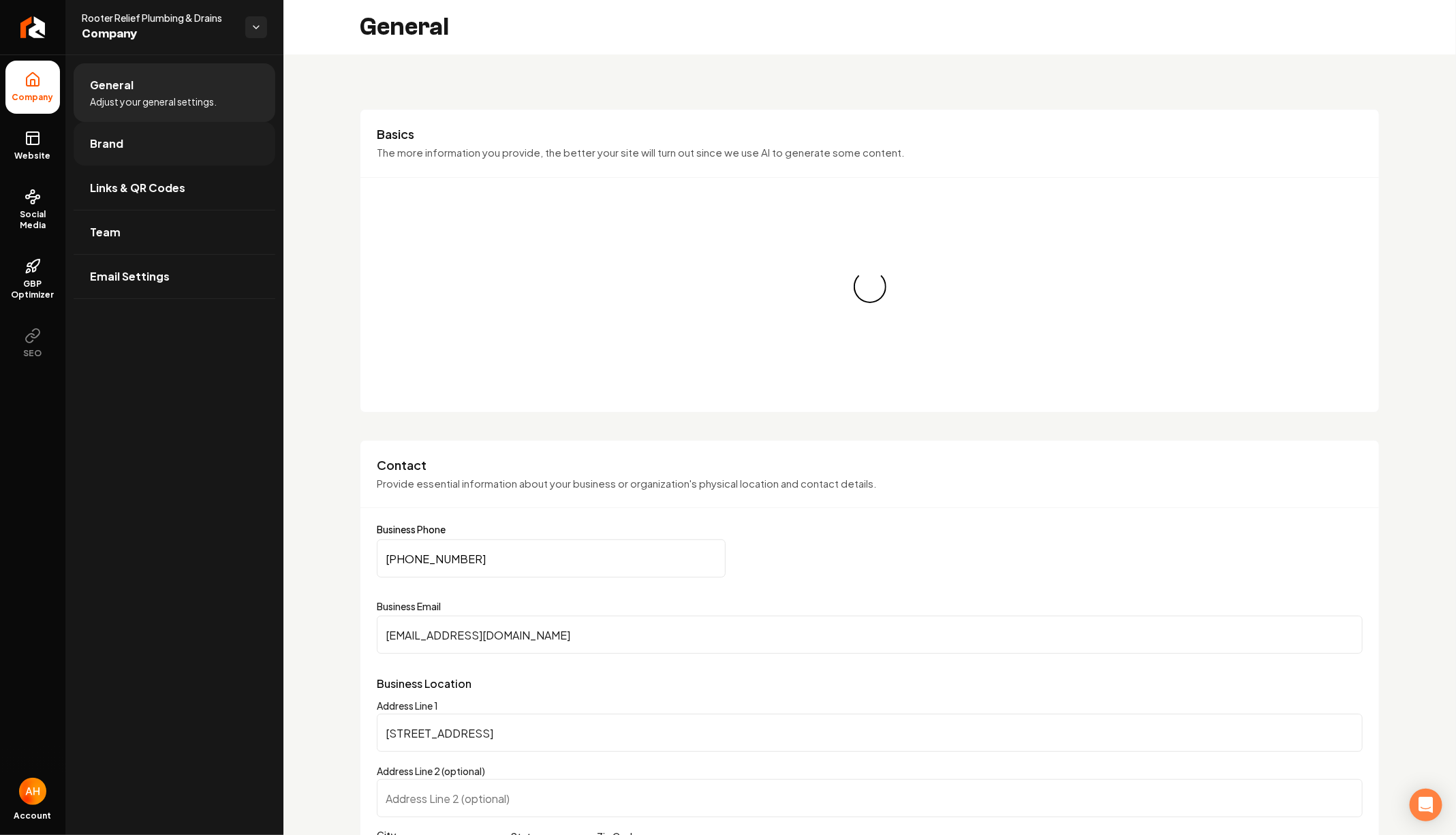
click at [169, 147] on link "Brand" at bounding box center [174, 144] width 202 height 44
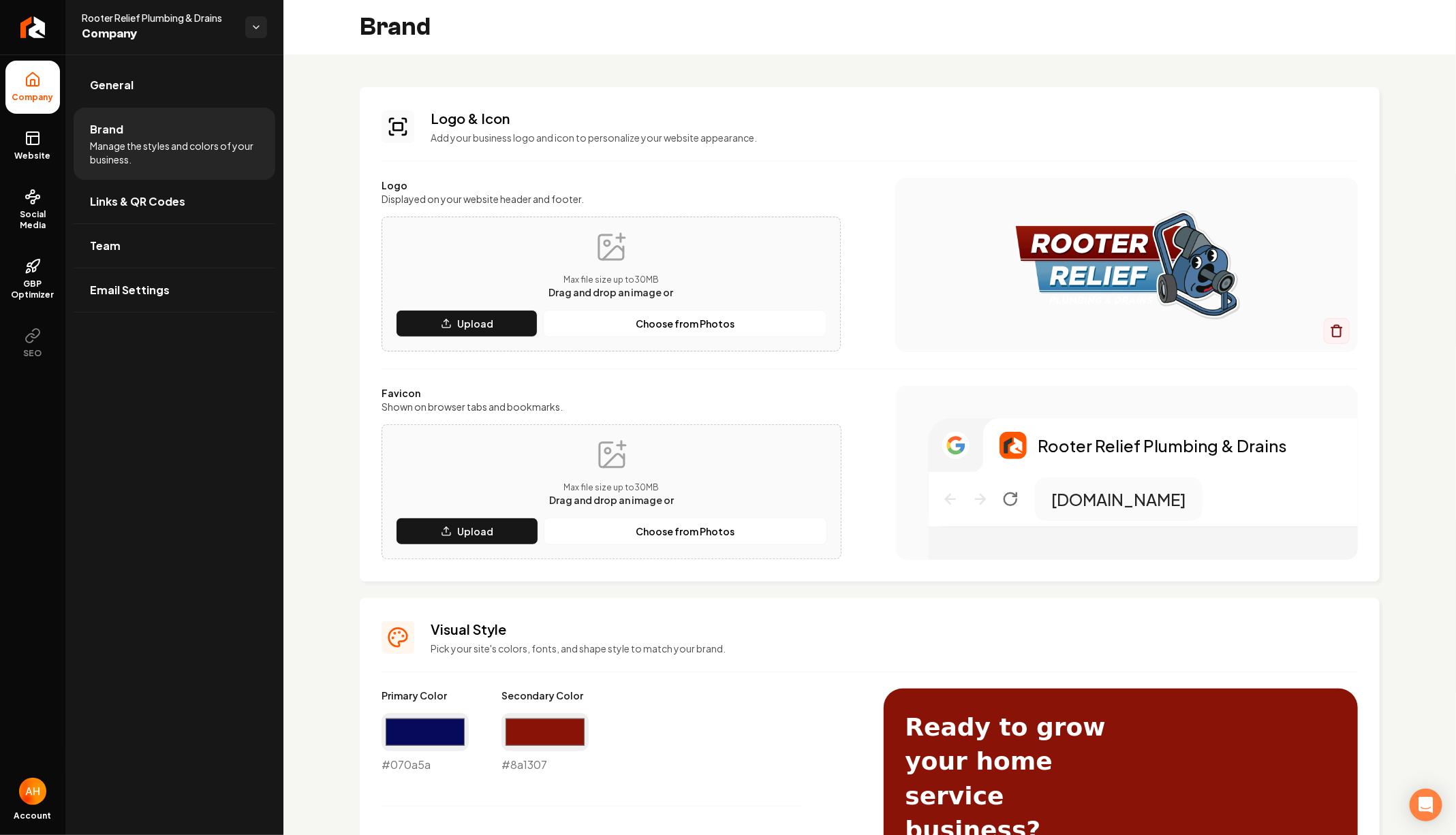
click at [184, 109] on li "Brand Manage the styles and colors of your business." at bounding box center [174, 143] width 202 height 72
click at [210, 97] on link "General" at bounding box center [174, 85] width 202 height 44
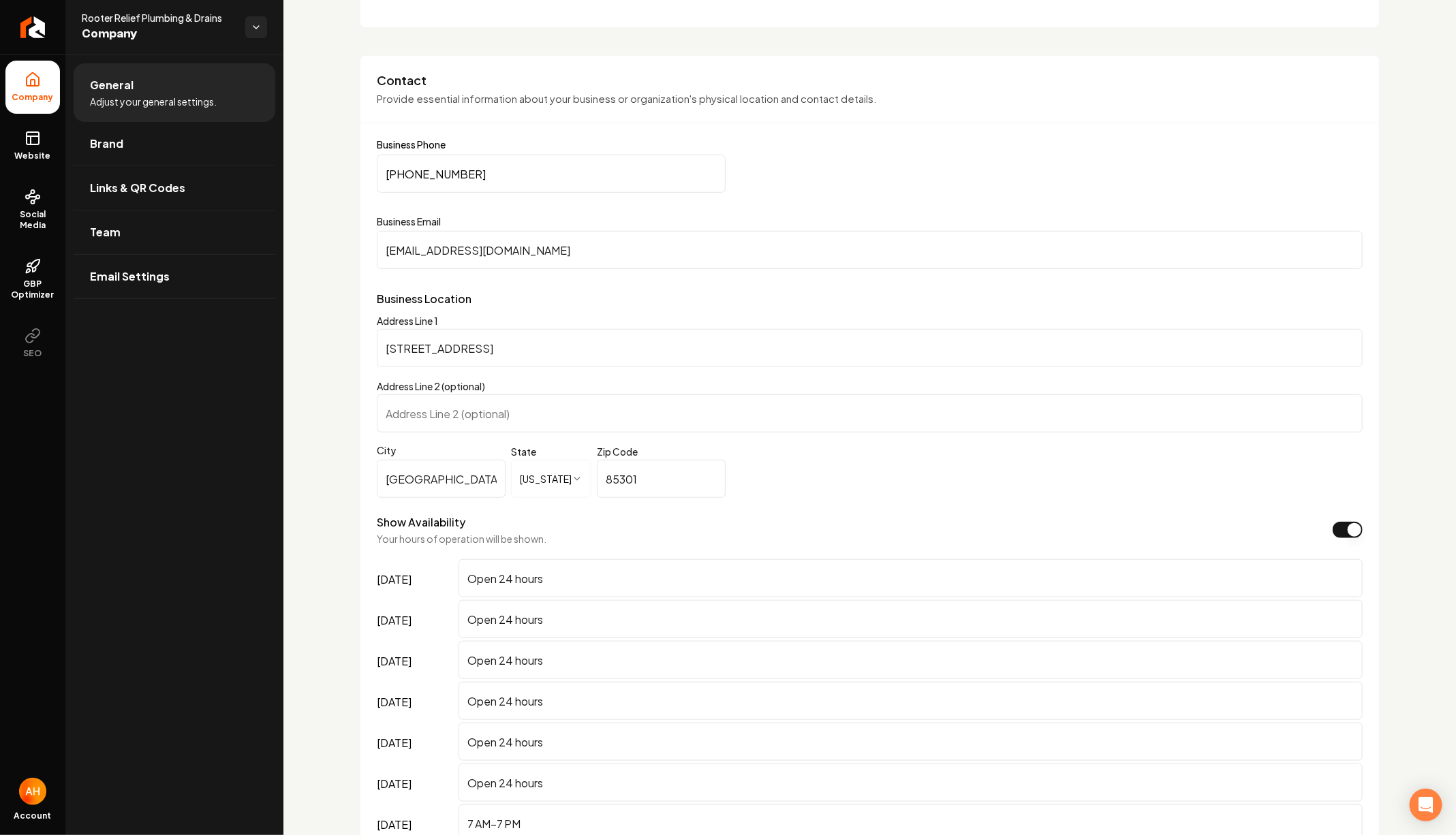
scroll to position [379, 0]
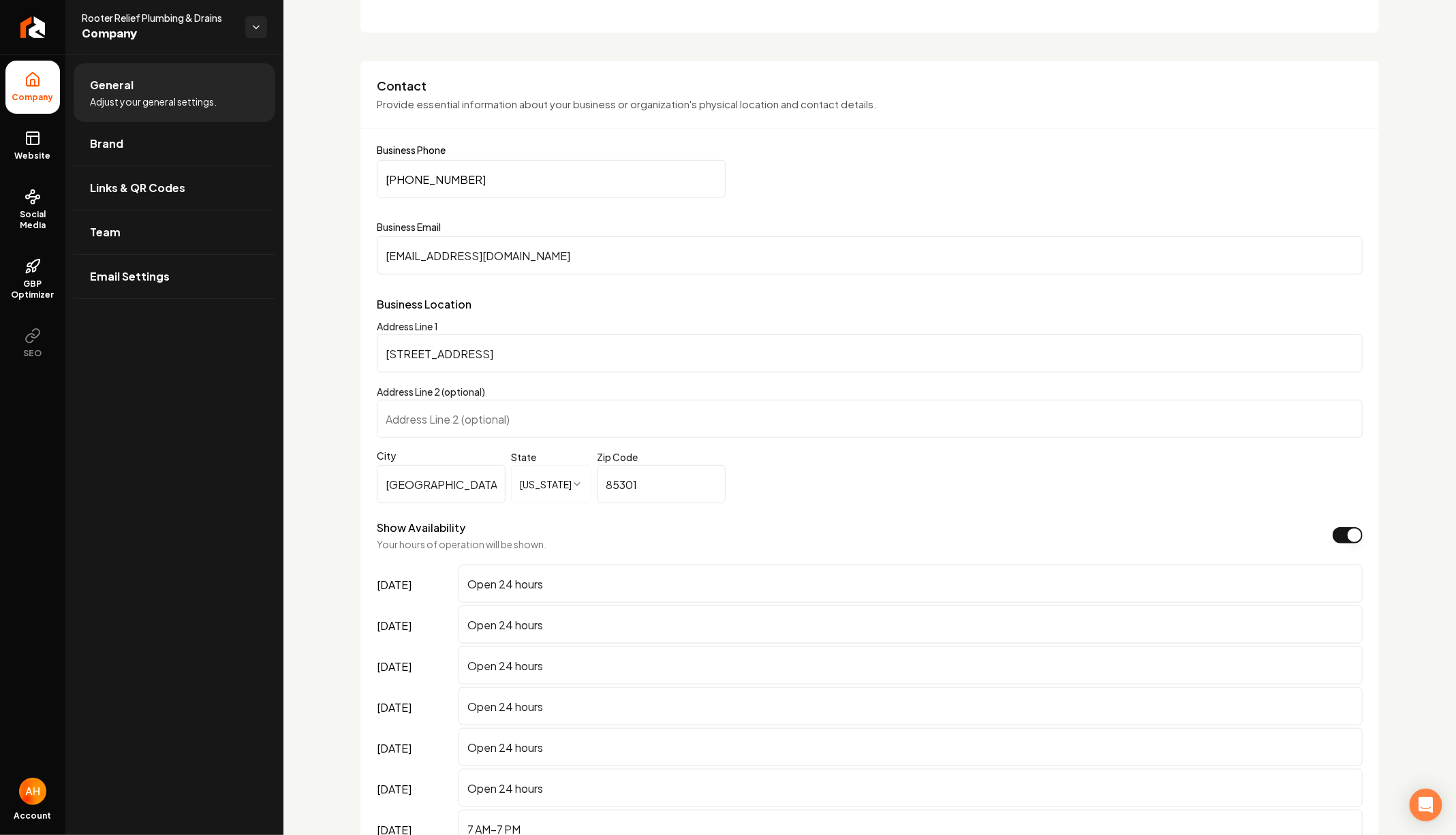
click at [541, 176] on input "[PHONE_NUMBER]" at bounding box center [551, 179] width 349 height 38
paste input "602) 802-4848"
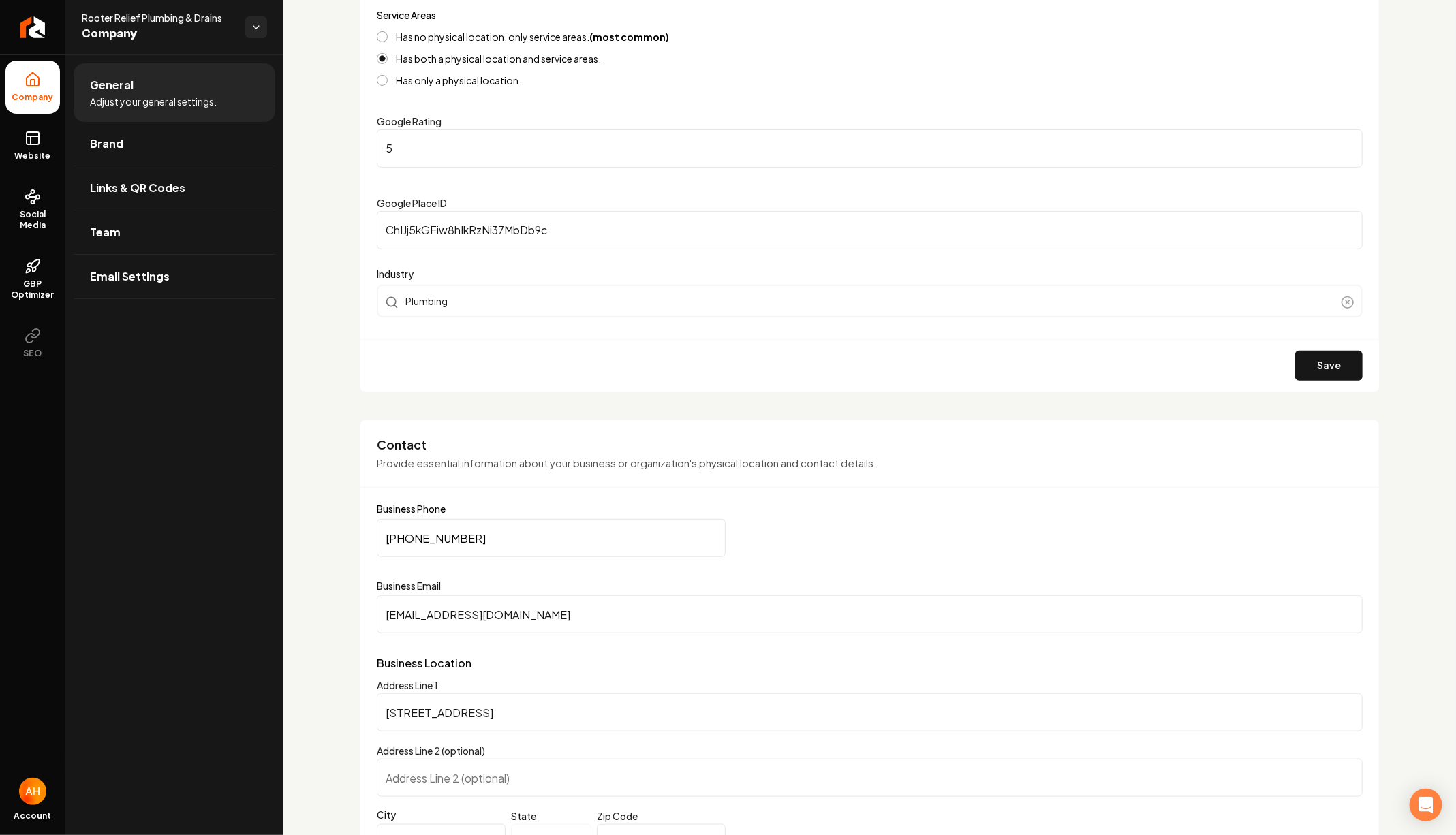
scroll to position [280, 0]
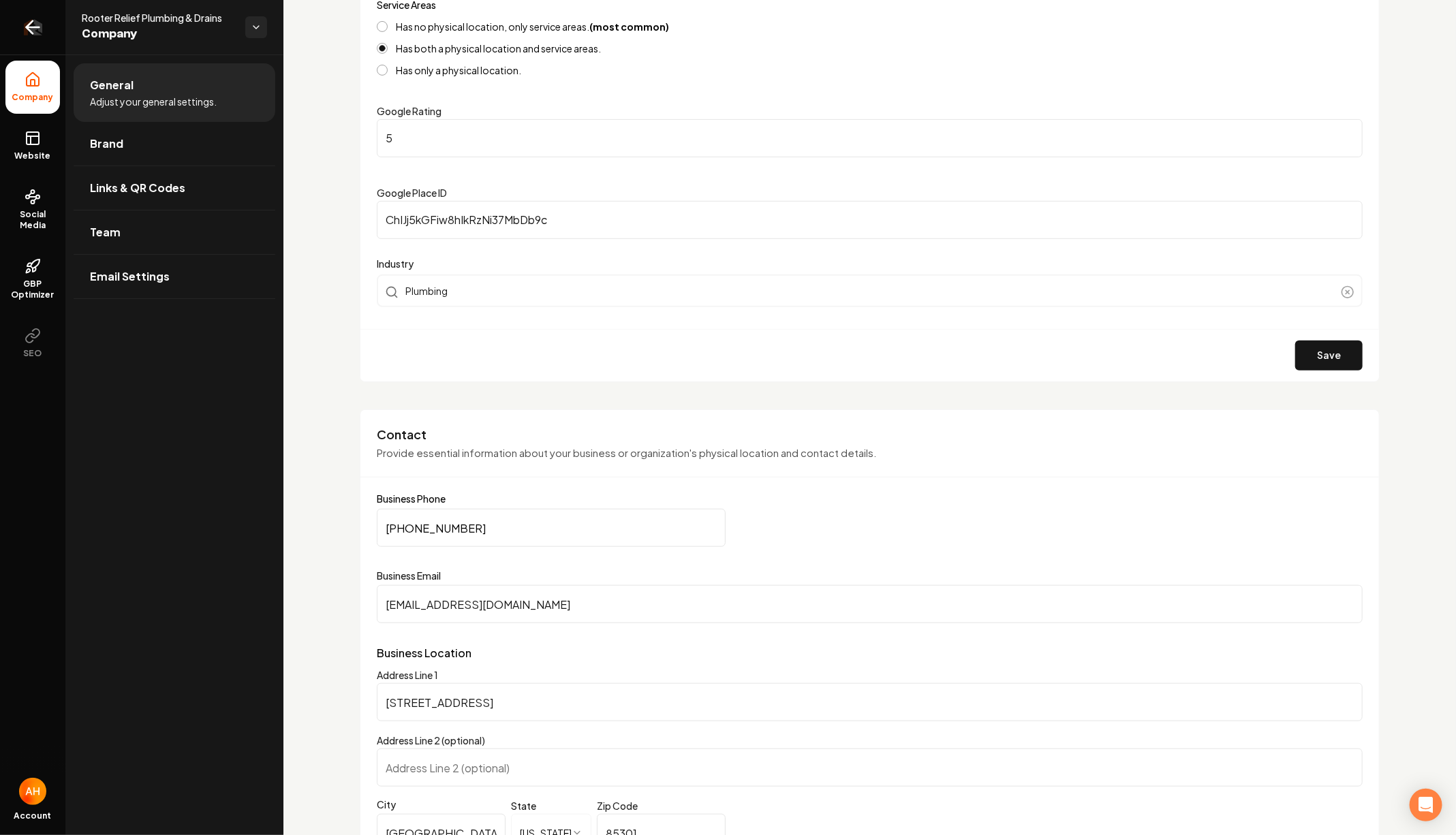
type input "[PHONE_NUMBER]"
click at [18, 28] on link "Return to dashboard" at bounding box center [32, 27] width 66 height 54
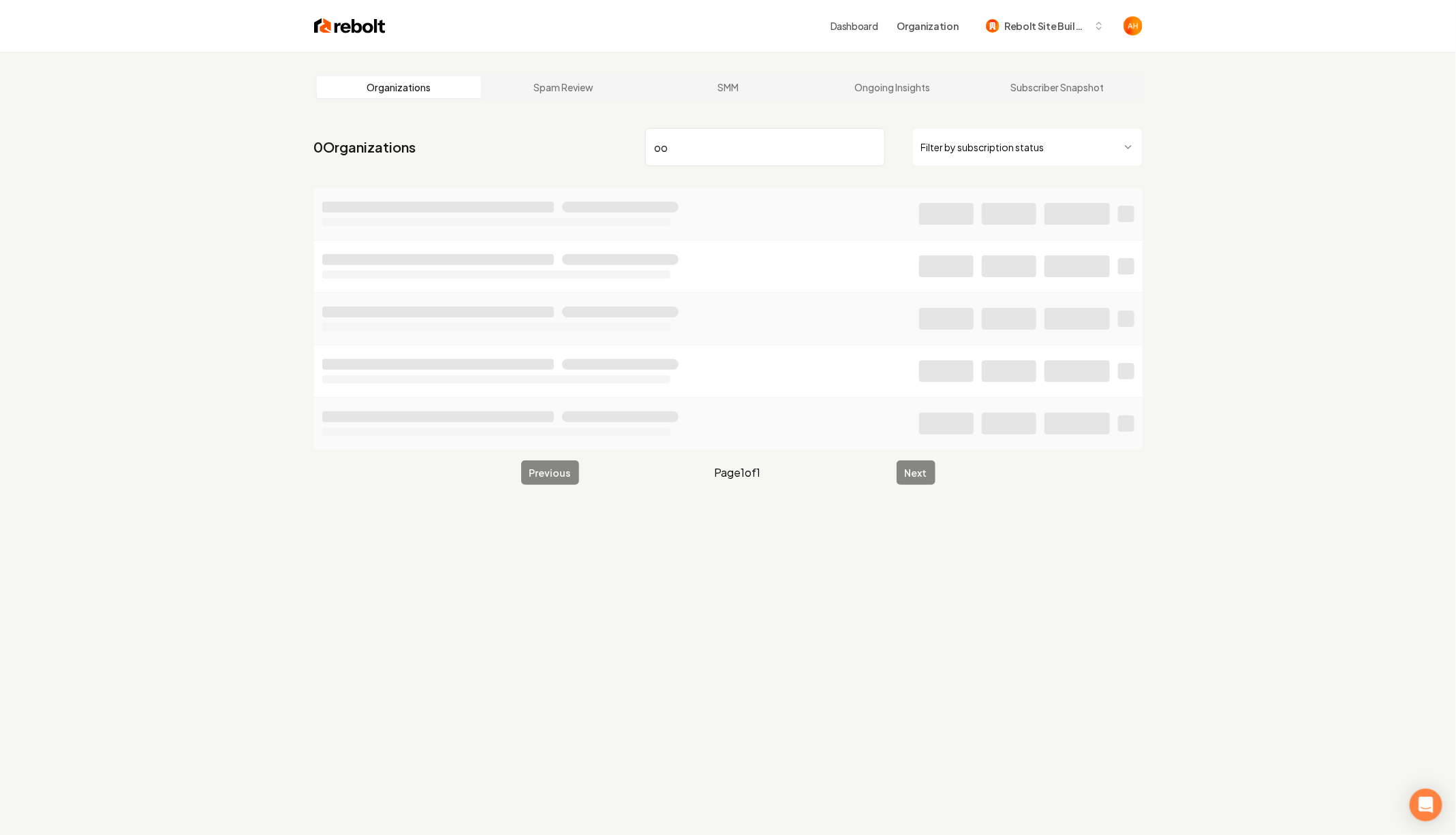
type input "o"
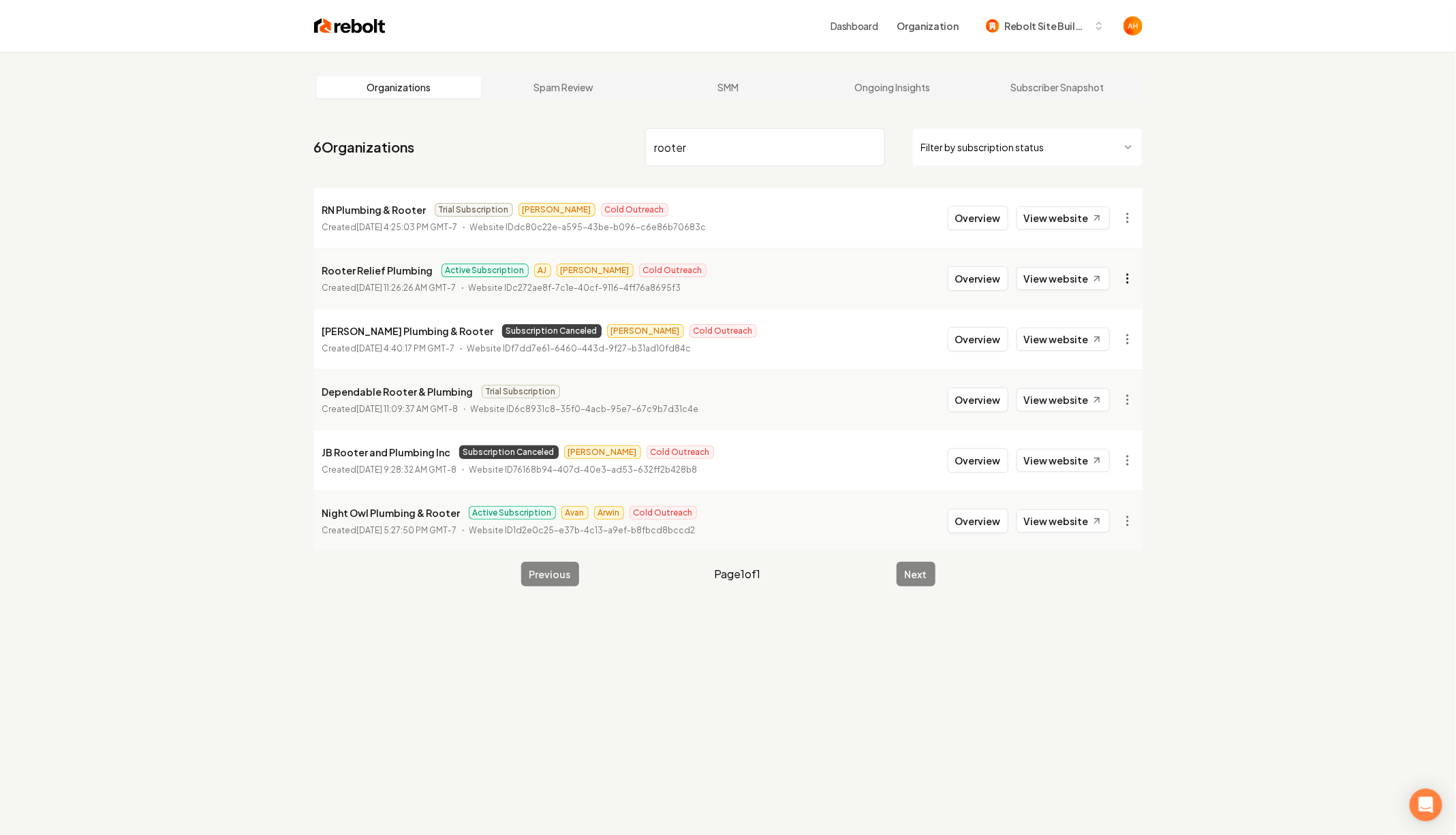
type input "rooter"
click at [1123, 280] on html "Dashboard Organization Rebolt Site Builder Organizations Spam Review SMM Ongoin…" at bounding box center [728, 417] width 1456 height 835
click at [1102, 382] on link "View in Clerk" at bounding box center [1094, 374] width 87 height 22
click at [972, 278] on button "Overview" at bounding box center [978, 278] width 61 height 25
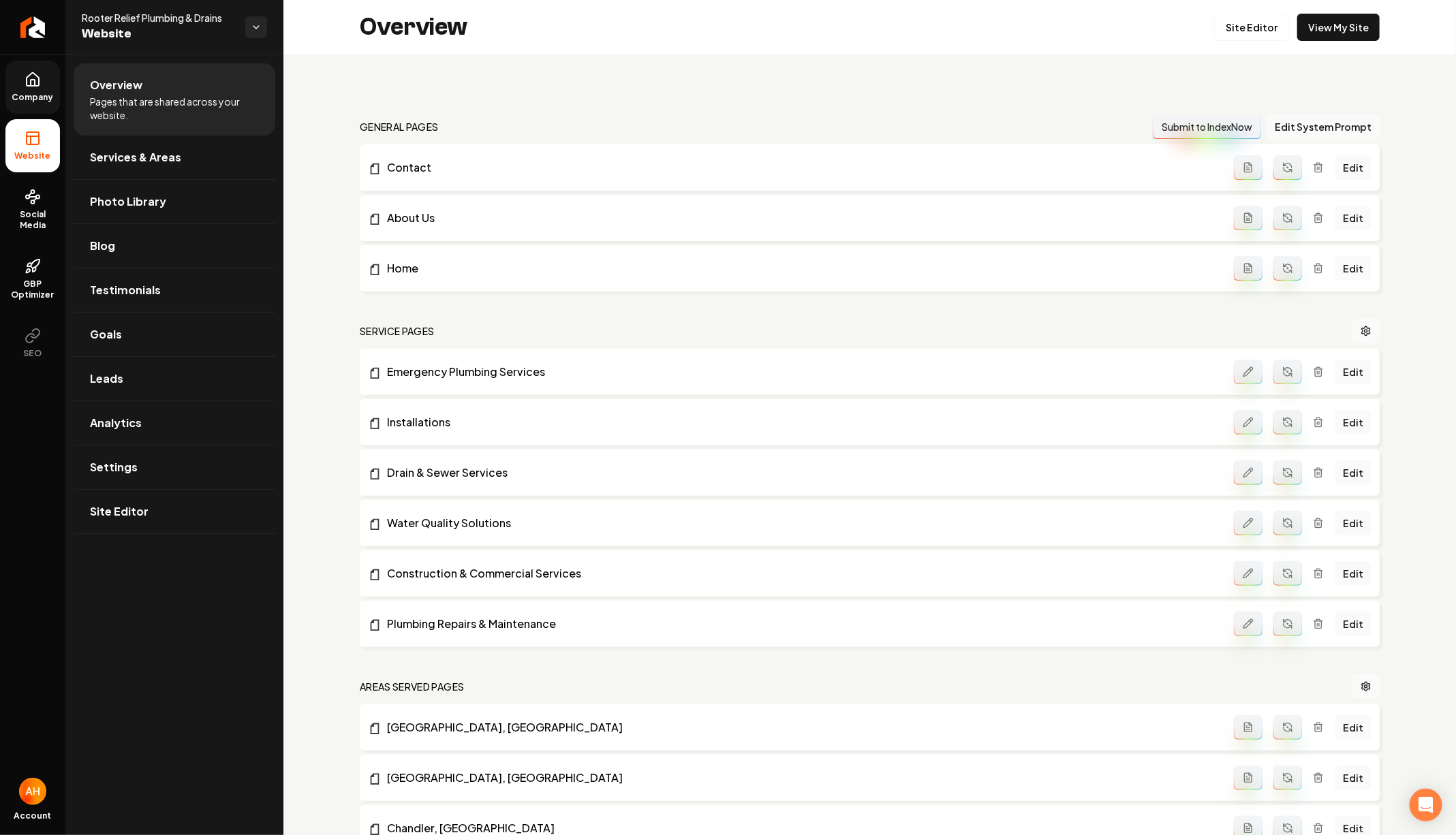
click at [11, 89] on link "Company" at bounding box center [32, 87] width 54 height 53
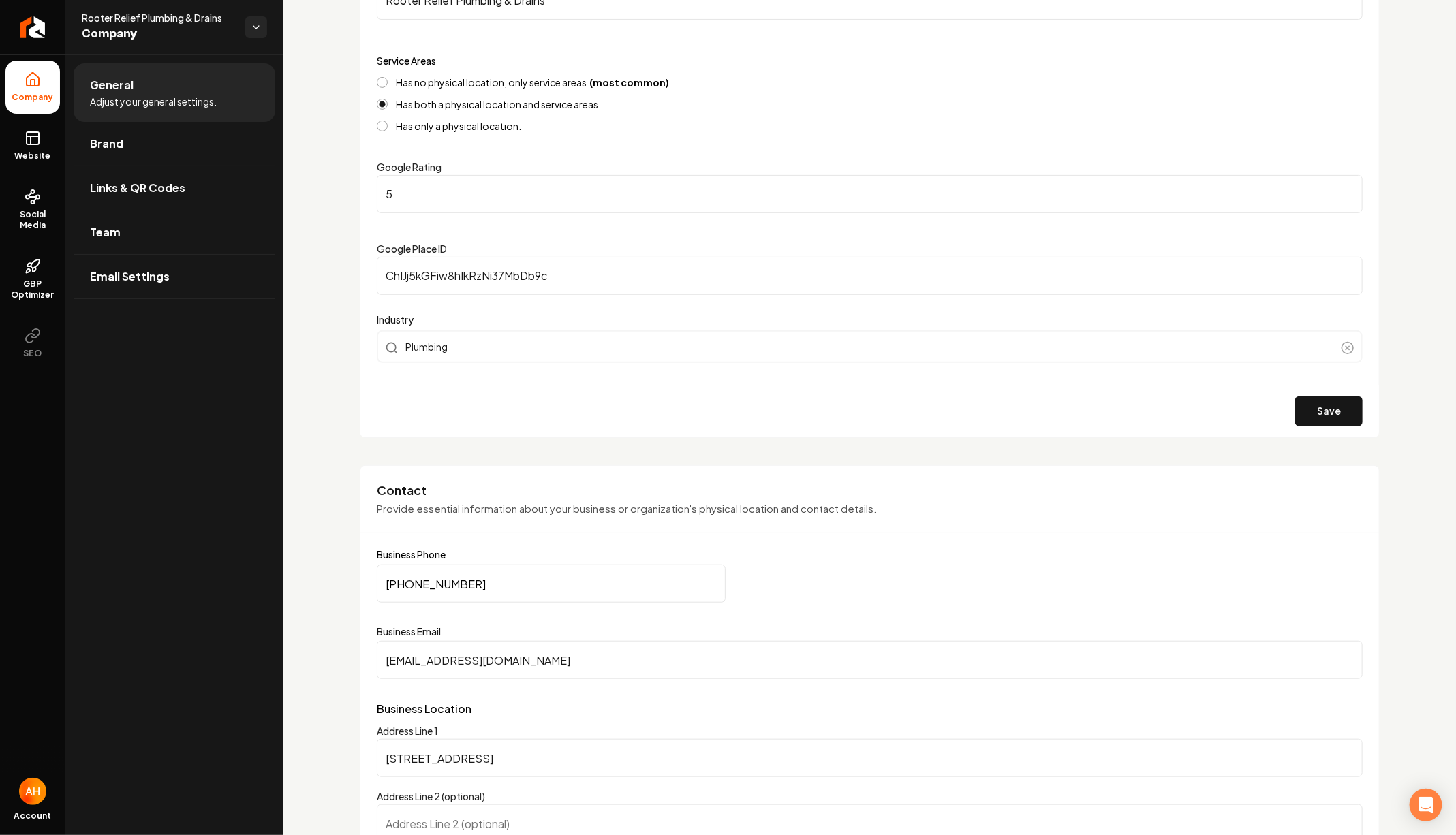
scroll to position [421, 0]
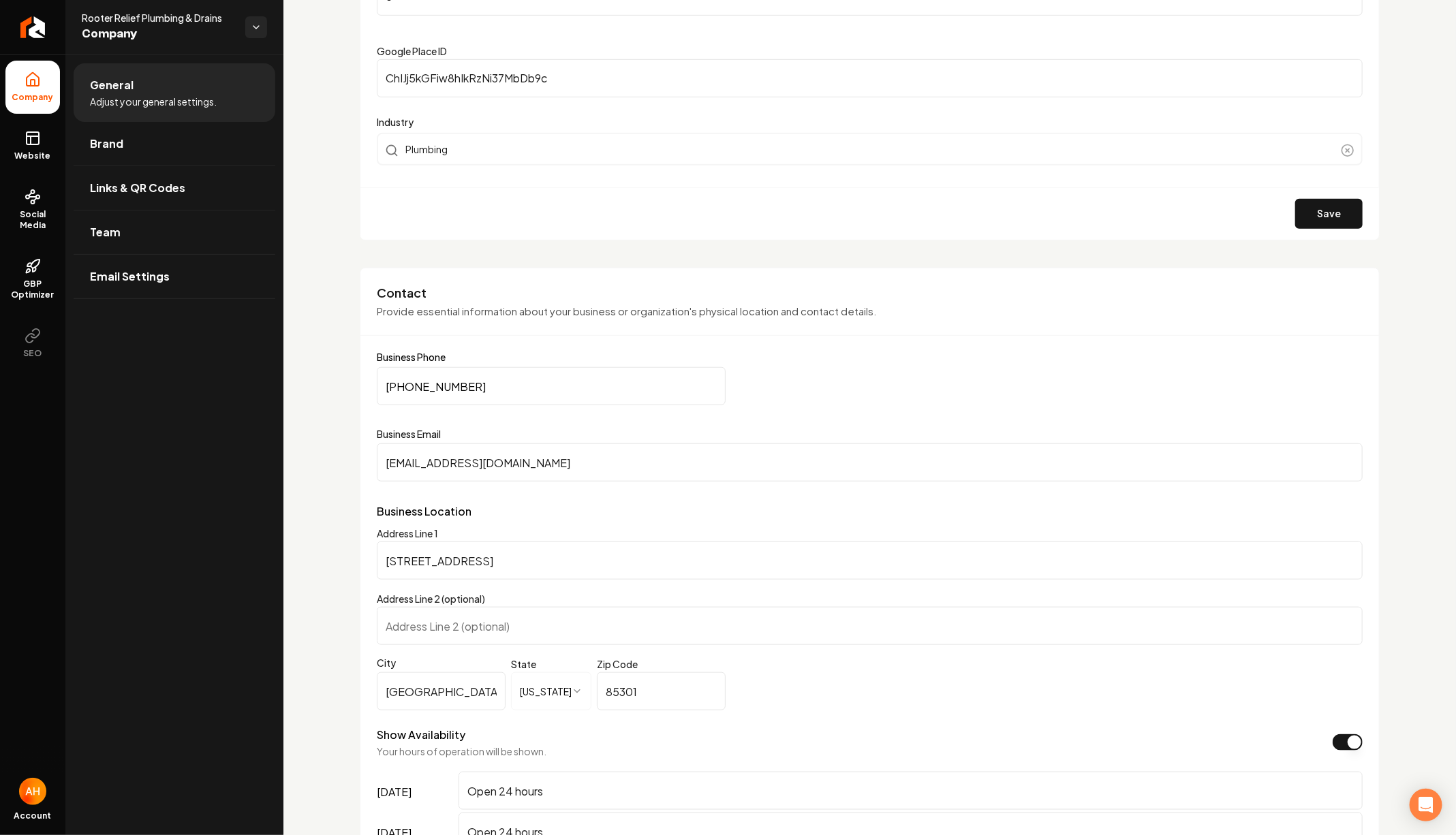
click at [489, 464] on input "[EMAIL_ADDRESS][DOMAIN_NAME]" at bounding box center [870, 462] width 986 height 38
paste input "[EMAIL_ADDRESS]"
type input "[EMAIL_ADDRESS][DOMAIN_NAME]"
click at [610, 376] on input "[PHONE_NUMBER]" at bounding box center [551, 386] width 349 height 38
paste input "602) 802-4848"
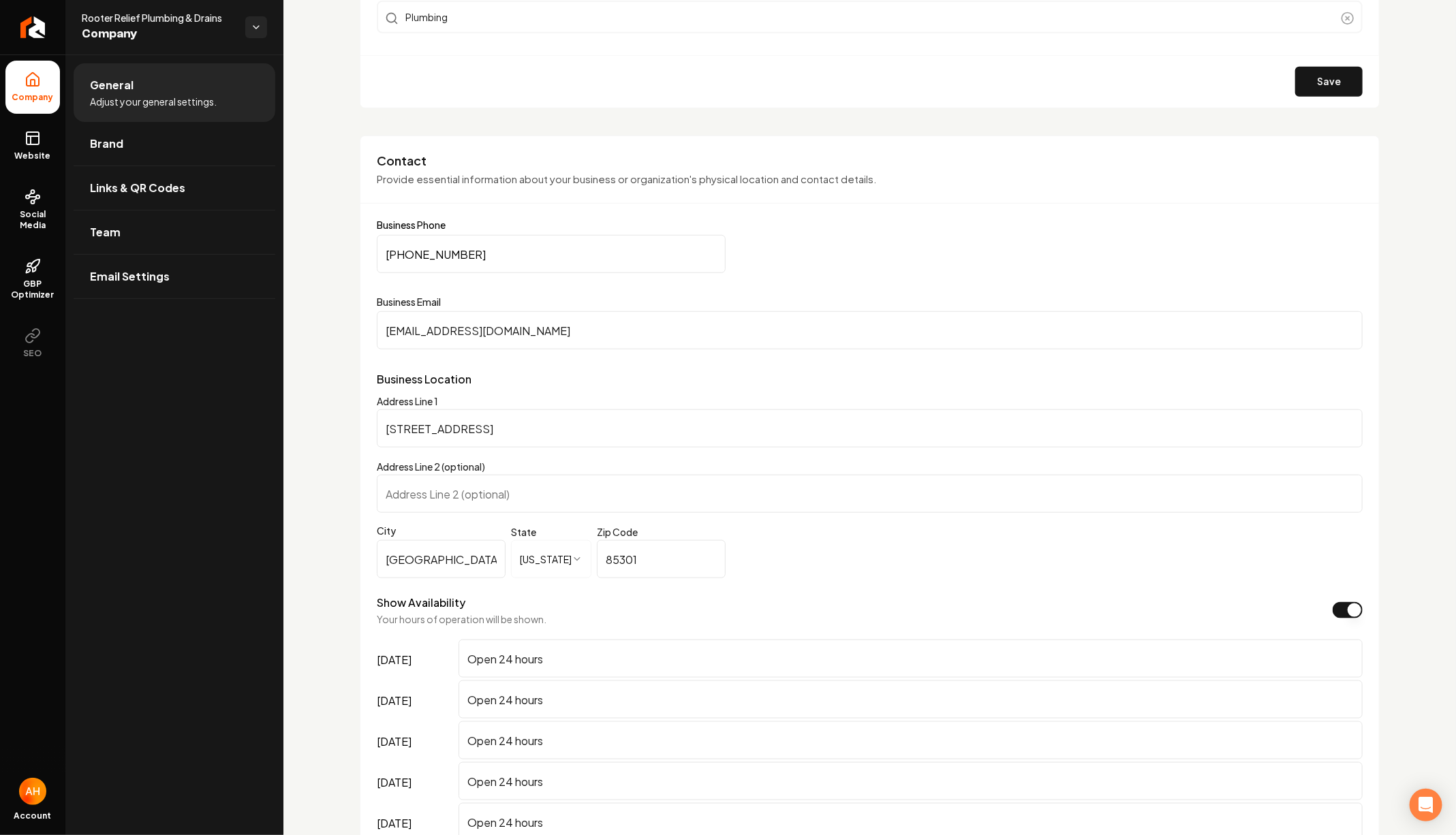
scroll to position [992, 0]
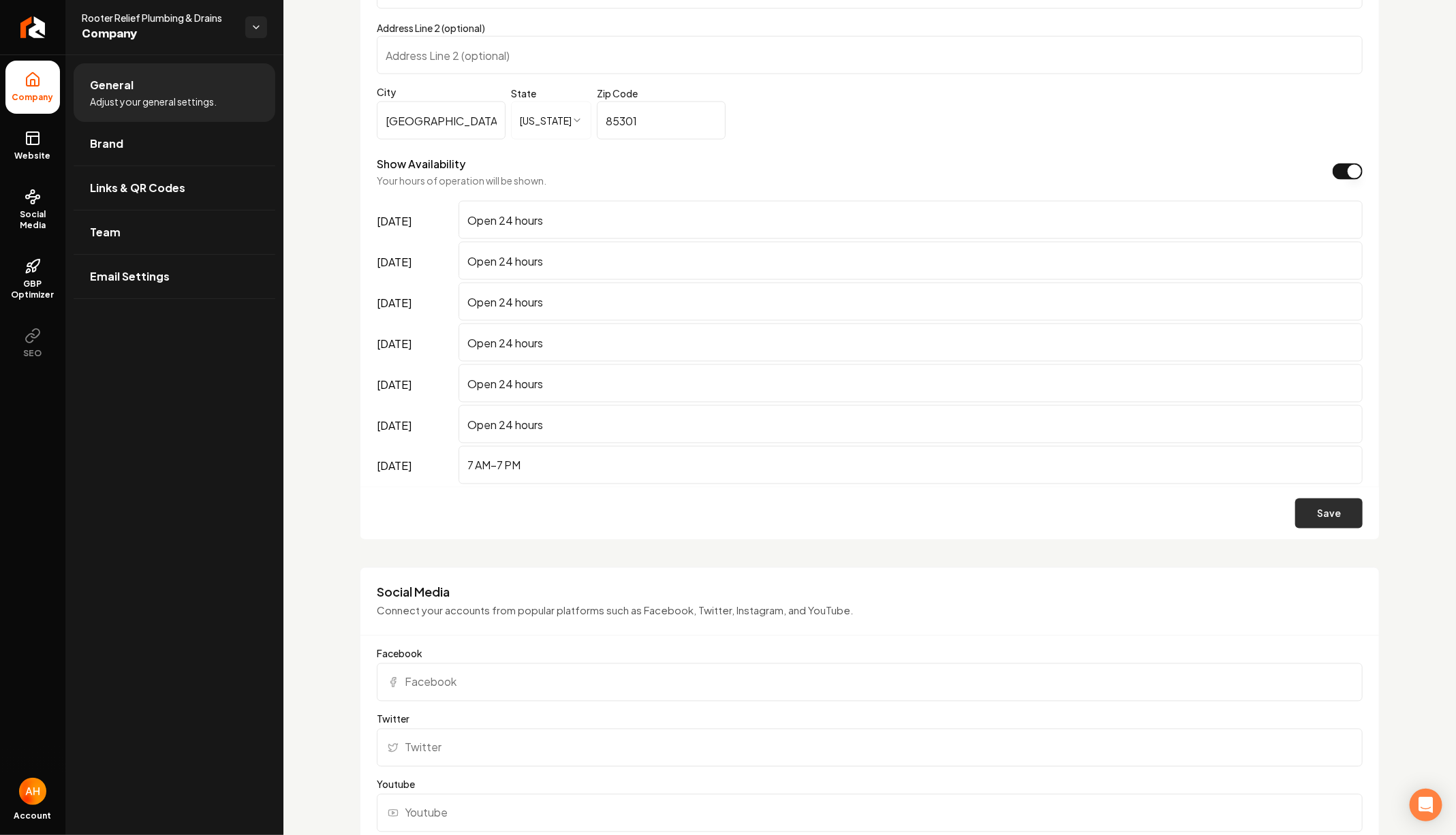
type input "[PHONE_NUMBER]"
click at [1339, 521] on button "Save" at bounding box center [1329, 513] width 68 height 30
click at [37, 142] on icon at bounding box center [32, 138] width 16 height 16
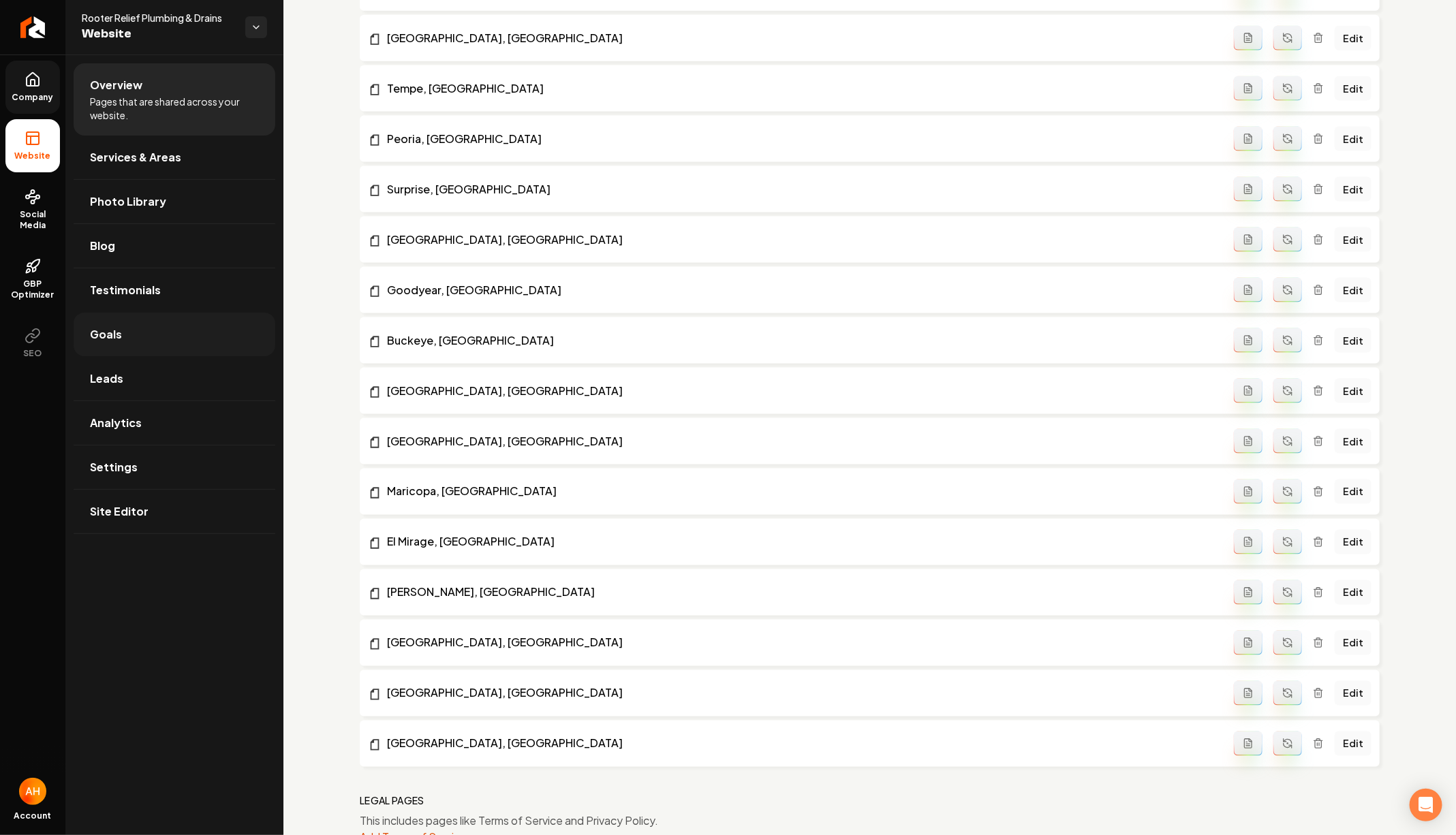
click at [150, 320] on link "Goals" at bounding box center [174, 335] width 202 height 44
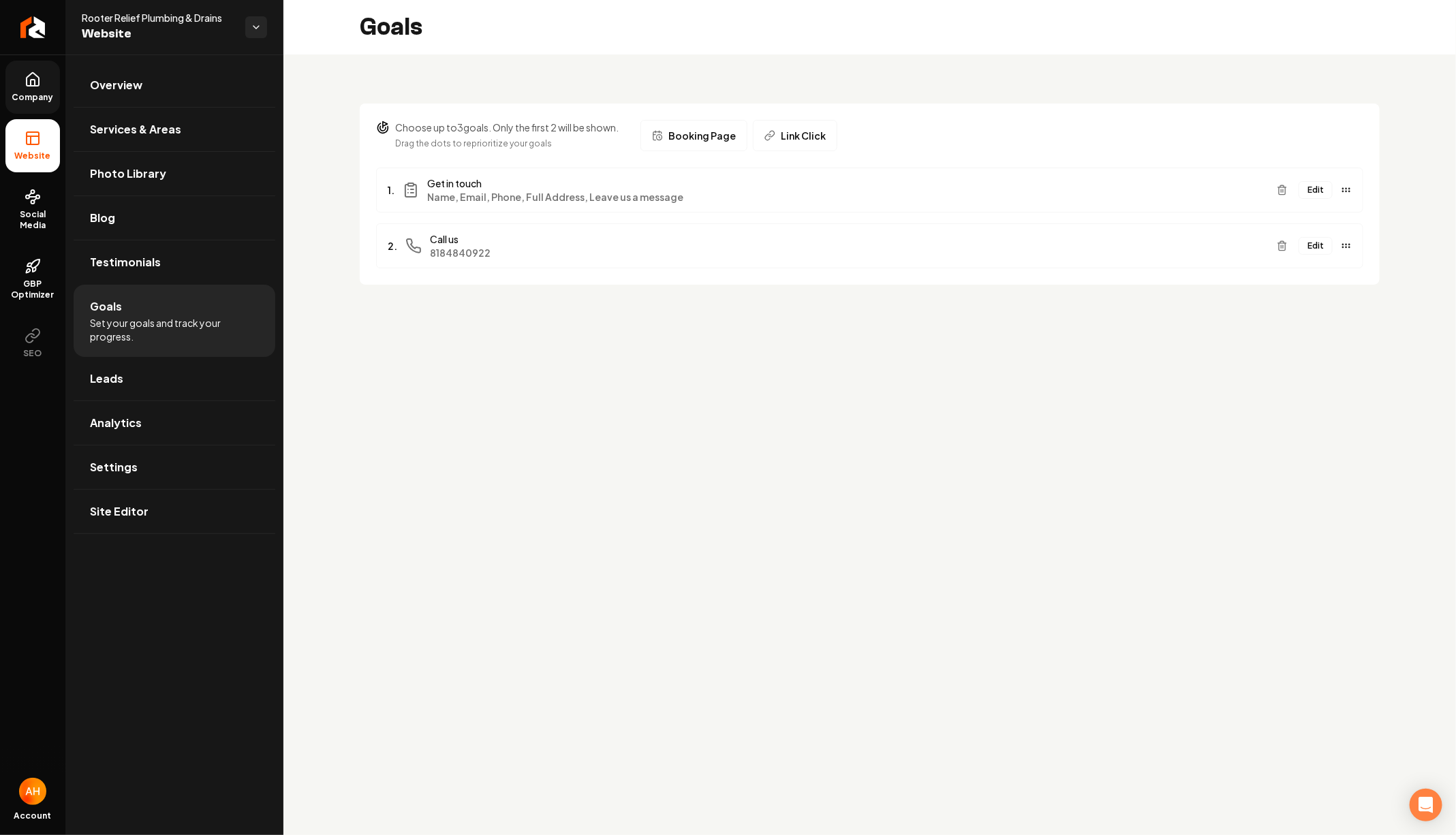
click at [1313, 244] on button "Edit" at bounding box center [1315, 246] width 34 height 18
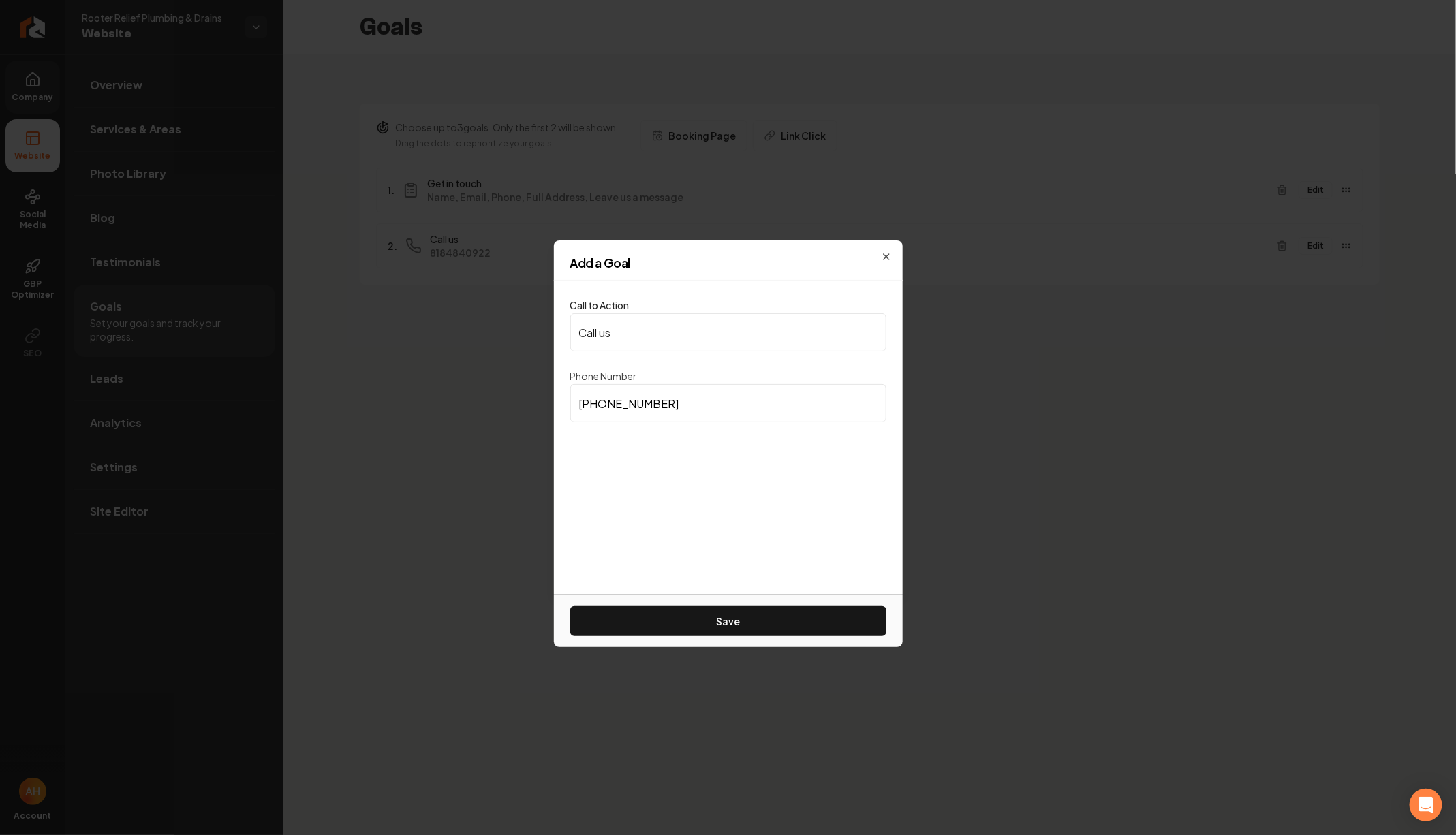
click at [692, 391] on input "[PHONE_NUMBER]" at bounding box center [729, 403] width 316 height 38
paste input "602) 802-4848"
type input "[PHONE_NUMBER]"
click at [662, 611] on button "Save" at bounding box center [729, 621] width 316 height 30
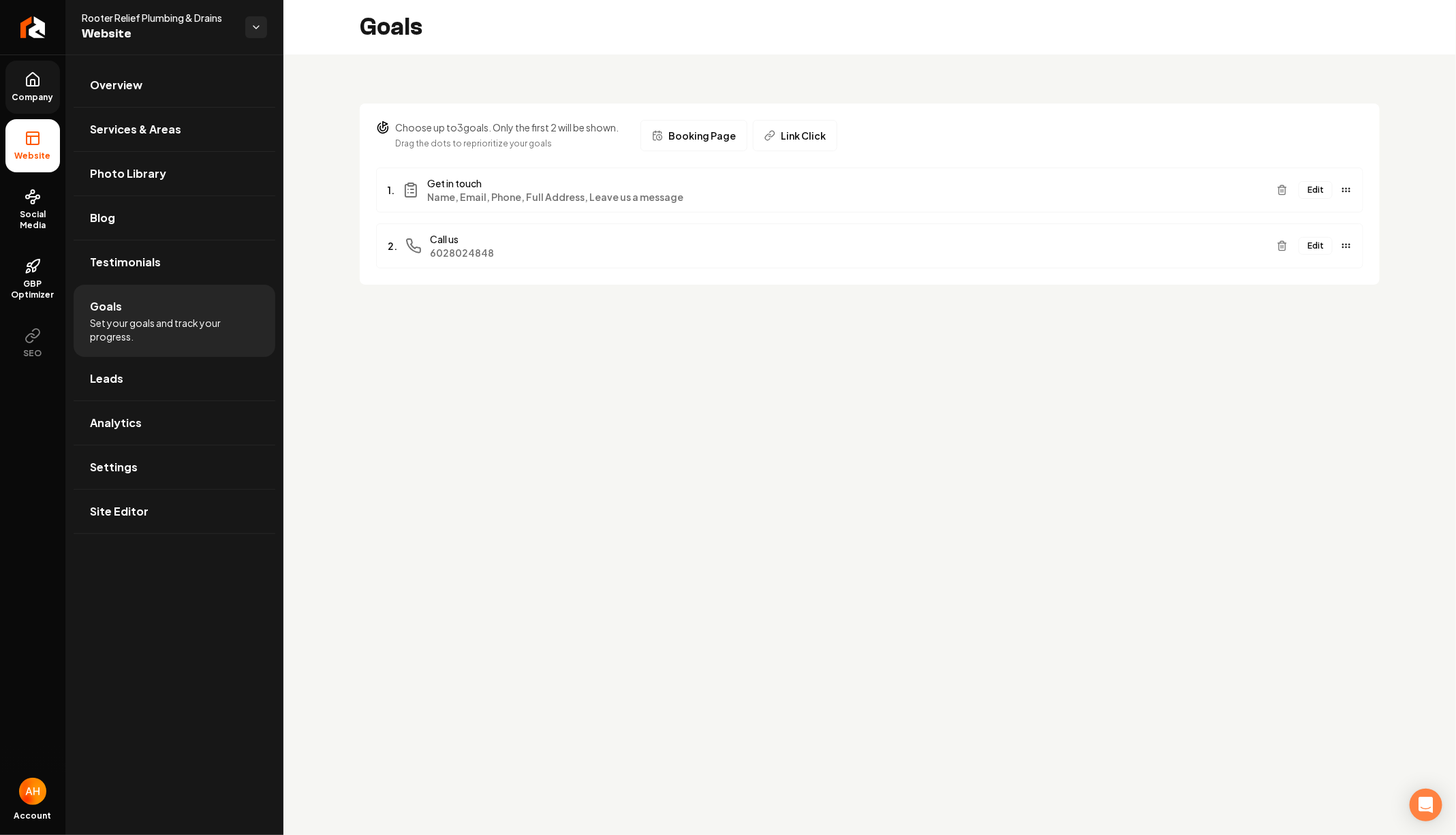
click at [487, 371] on main "Goals Choose up to 3 goals. Only the first 2 will be shown. Drag the dots to re…" at bounding box center [869, 417] width 1172 height 835
click at [459, 410] on main "Goals Choose up to 3 goals. Only the first 2 will be shown. Drag the dots to re…" at bounding box center [869, 417] width 1172 height 835
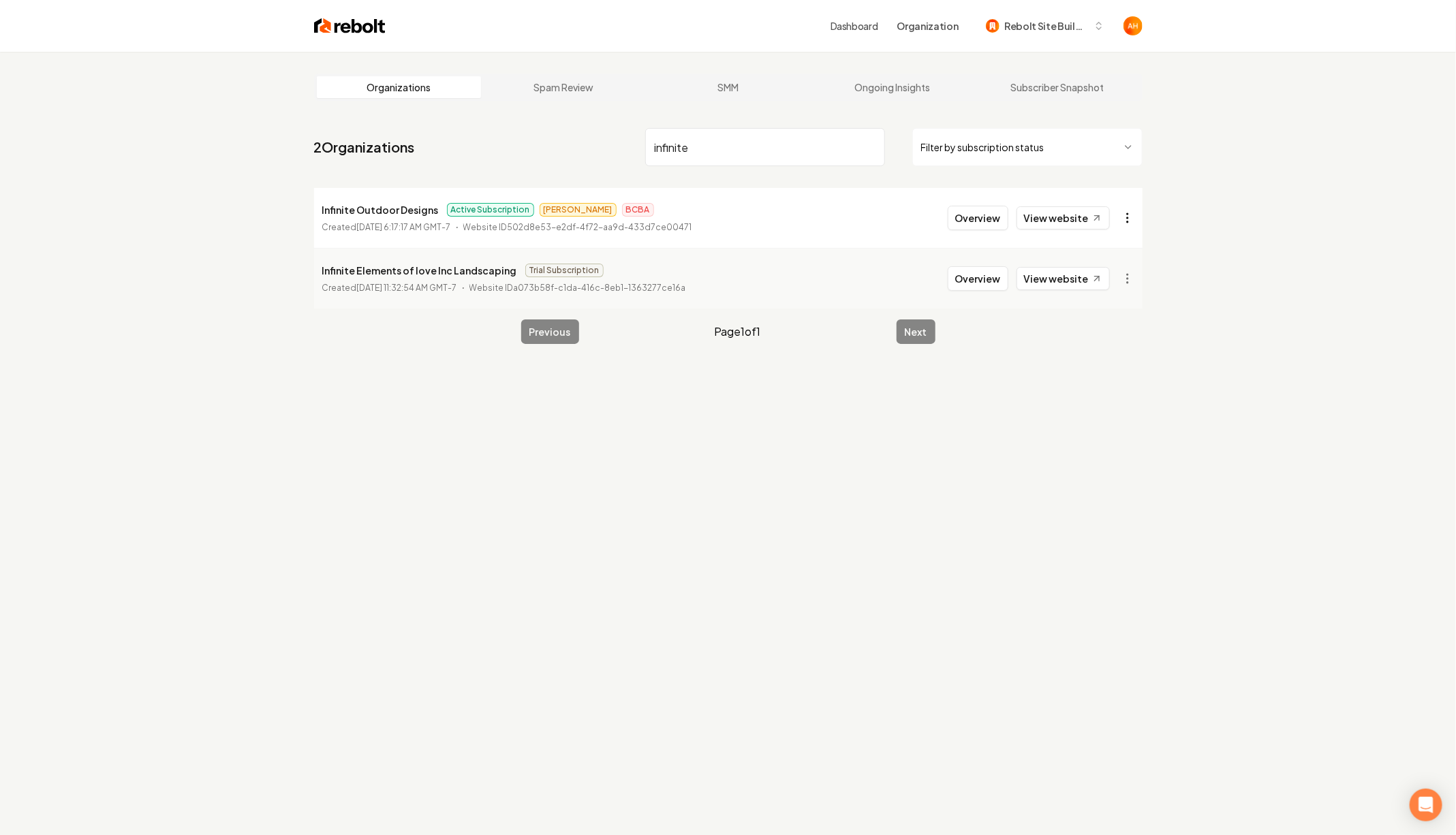
click at [1132, 221] on html "Dashboard Organization Rebolt Site Builder Organizations Spam Review SMM Ongoin…" at bounding box center [728, 417] width 1456 height 835
click at [1090, 345] on link "View in Stripe" at bounding box center [1094, 335] width 87 height 22
click at [354, 208] on p "Infinite Outdoor Designs" at bounding box center [380, 210] width 117 height 16
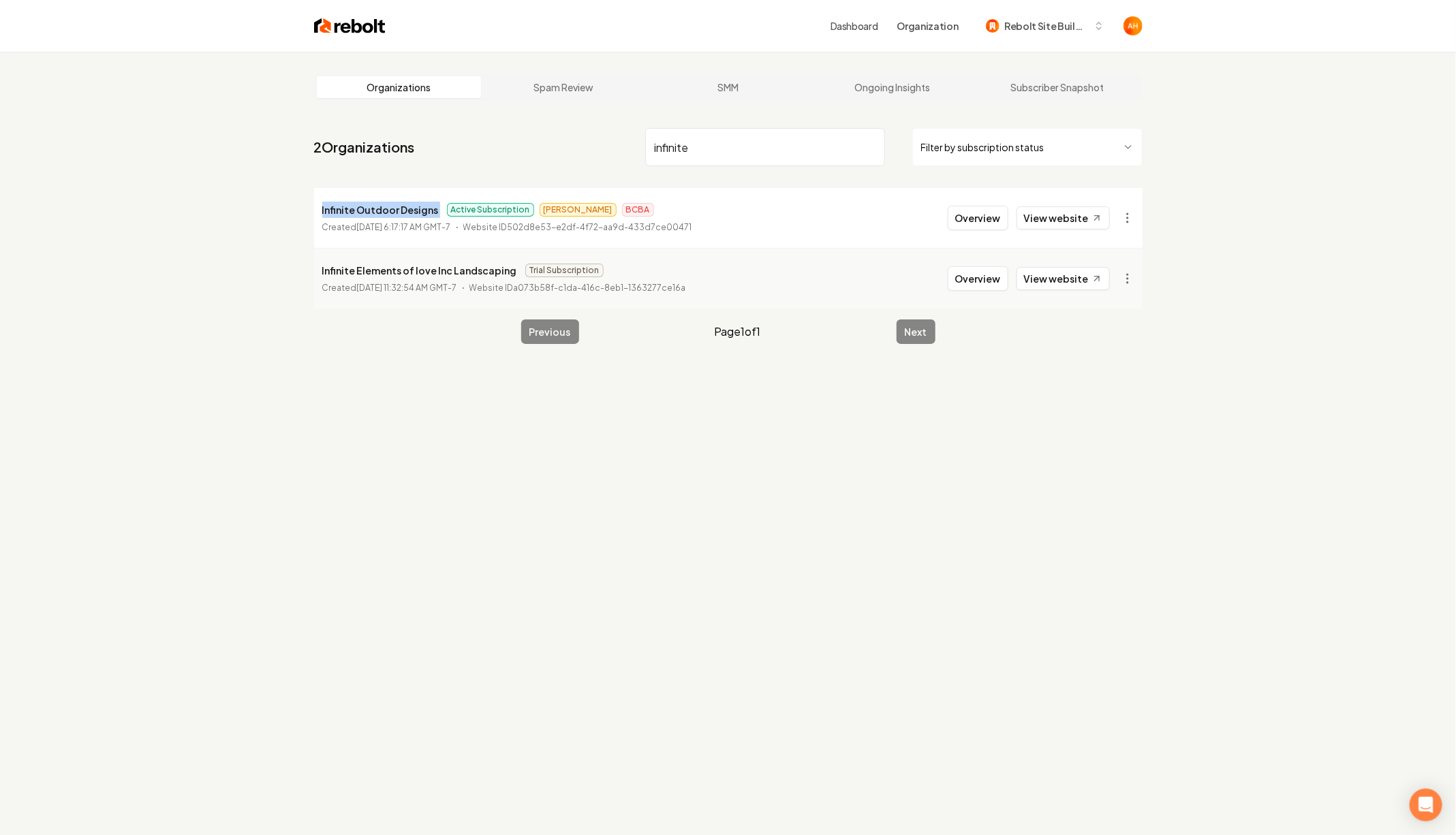
copy p "Infinite Outdoor Designs"
click at [746, 152] on input "infinite" at bounding box center [765, 147] width 240 height 38
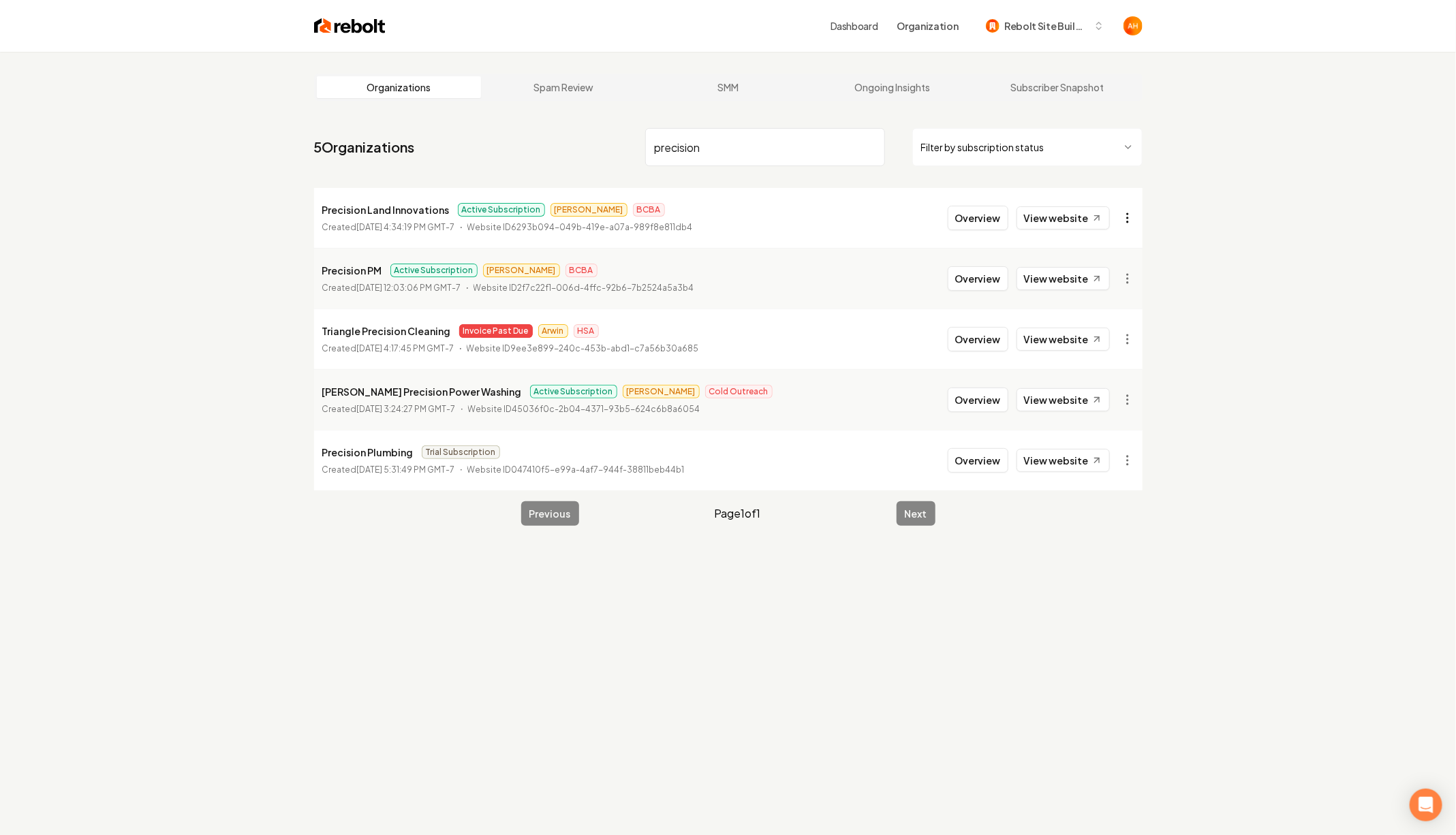
type input "precision"
click at [1128, 216] on html "Dashboard Organization Rebolt Site Builder Organizations Spam Review SMM Ongoin…" at bounding box center [728, 417] width 1456 height 835
click at [1258, 216] on html "Dashboard Organization Rebolt Site Builder Organizations Spam Review SMM Ongoin…" at bounding box center [728, 417] width 1456 height 835
click at [1123, 284] on html "Dashboard Organization Rebolt Site Builder Organizations Spam Review SMM Ongoin…" at bounding box center [728, 417] width 1456 height 835
click at [1099, 399] on link "View in Stripe" at bounding box center [1094, 396] width 87 height 22
